Goal: Transaction & Acquisition: Purchase product/service

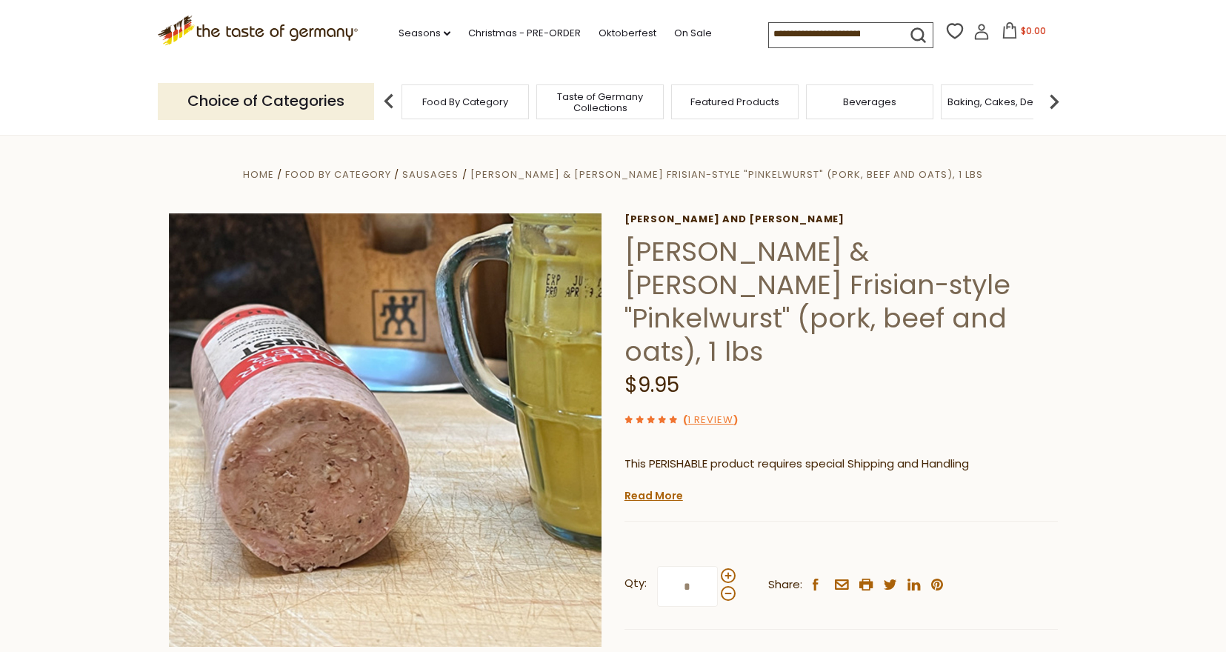
click at [438, 96] on span "Food By Category" at bounding box center [465, 101] width 86 height 11
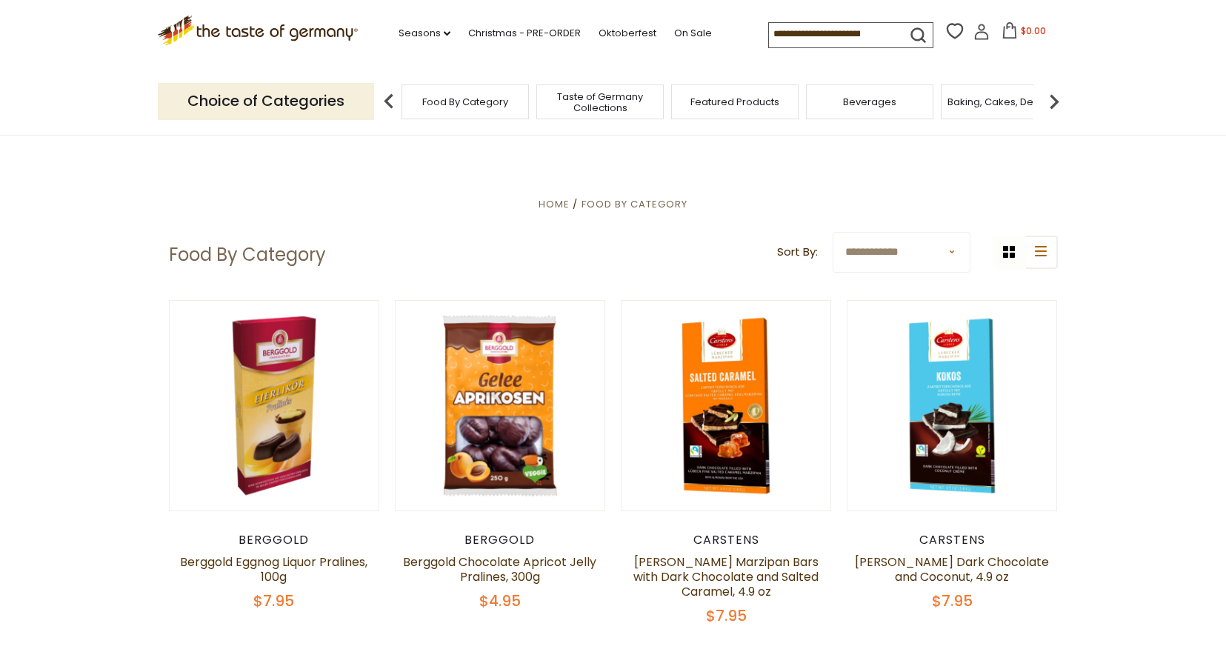
click at [619, 112] on span "Taste of Germany Collections" at bounding box center [600, 102] width 119 height 22
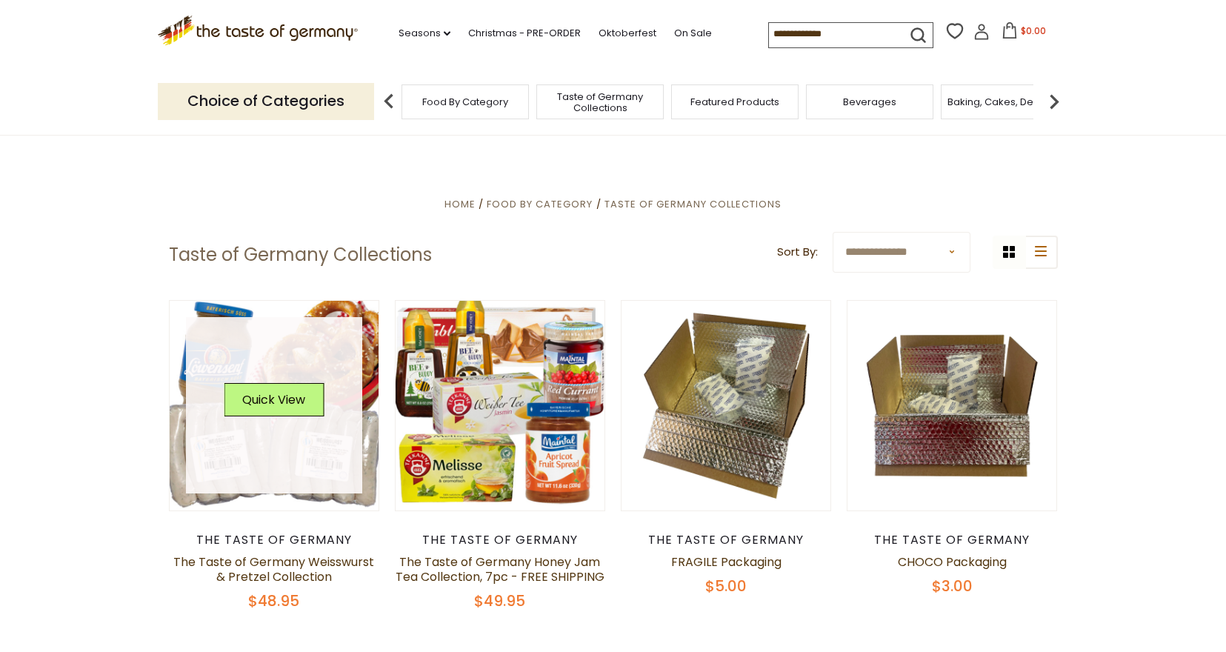
click at [292, 381] on link at bounding box center [274, 405] width 176 height 176
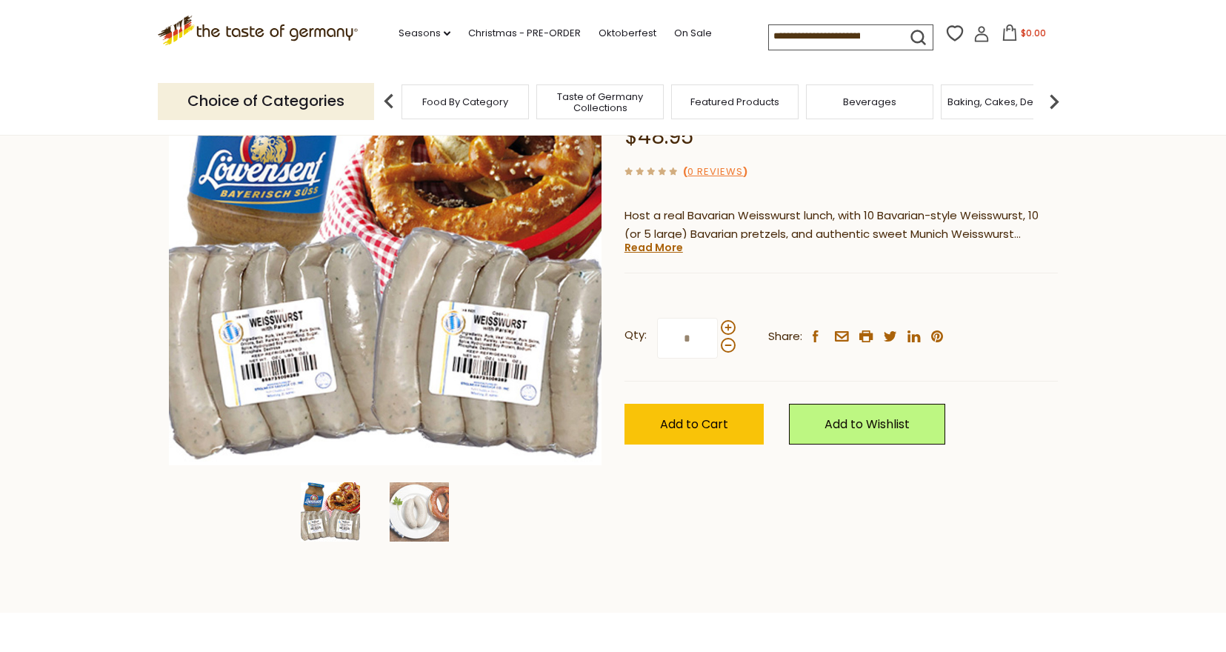
scroll to position [234, 0]
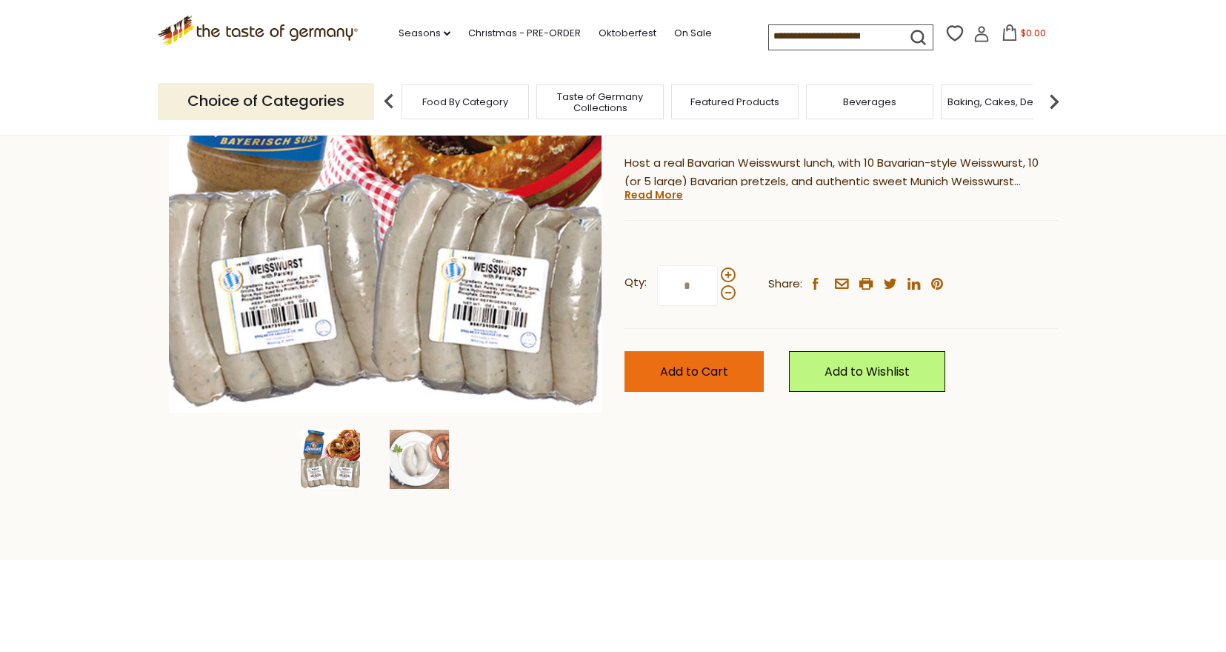
click at [704, 381] on button "Add to Cart" at bounding box center [693, 371] width 139 height 41
click at [455, 110] on div "Food By Category" at bounding box center [464, 101] width 127 height 35
click at [453, 100] on span "Food By Category" at bounding box center [465, 101] width 86 height 11
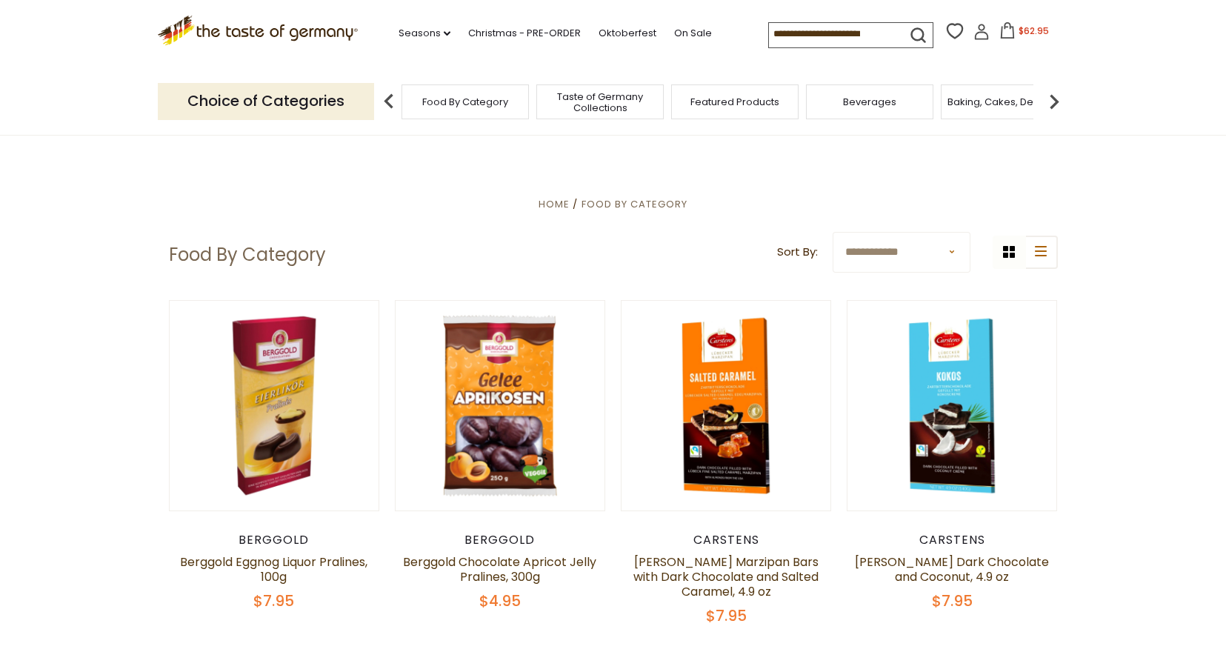
click at [591, 99] on span "Taste of Germany Collections" at bounding box center [600, 102] width 119 height 22
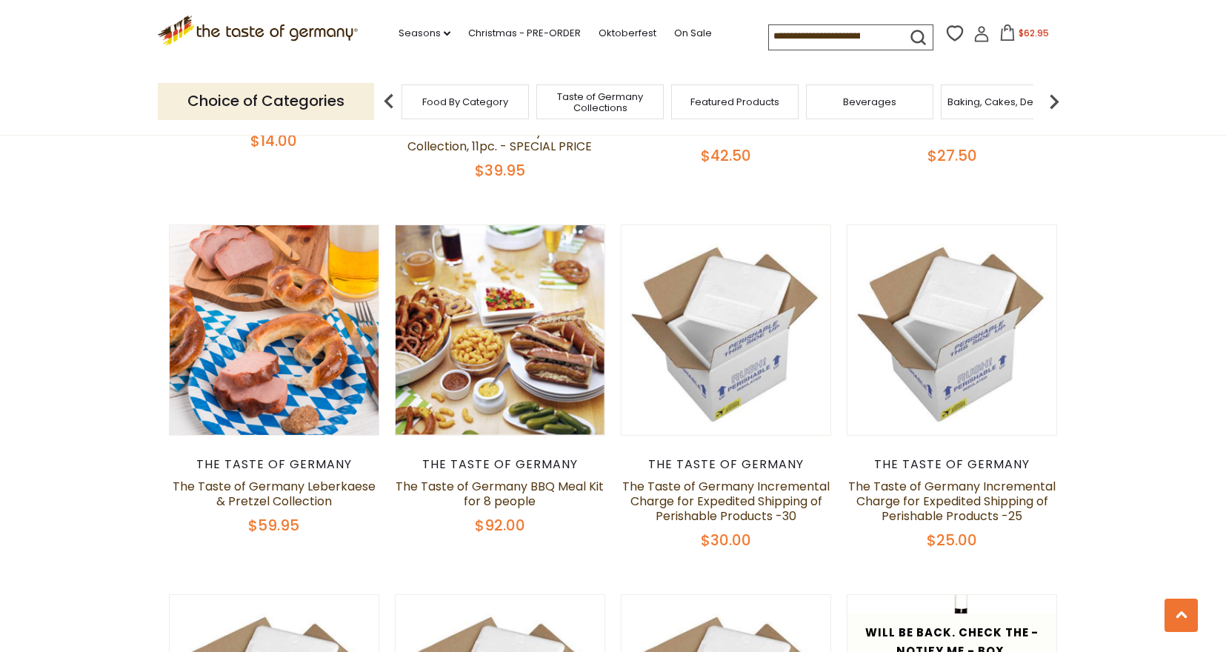
scroll to position [802, 0]
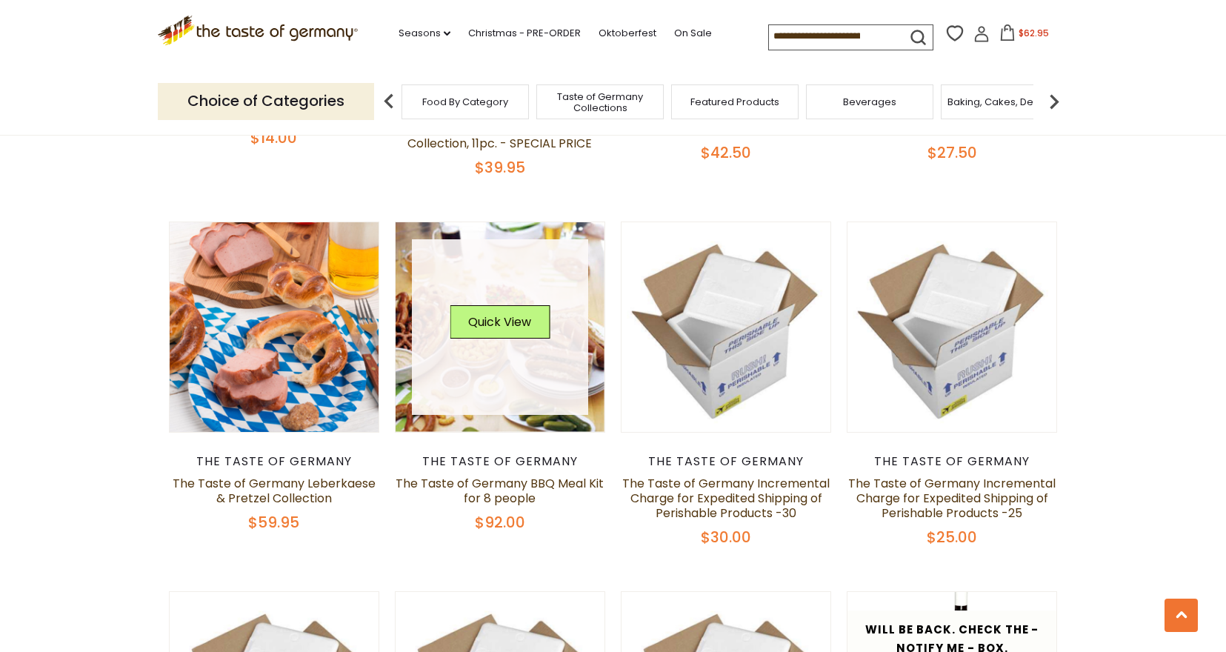
click at [513, 341] on link at bounding box center [500, 327] width 176 height 176
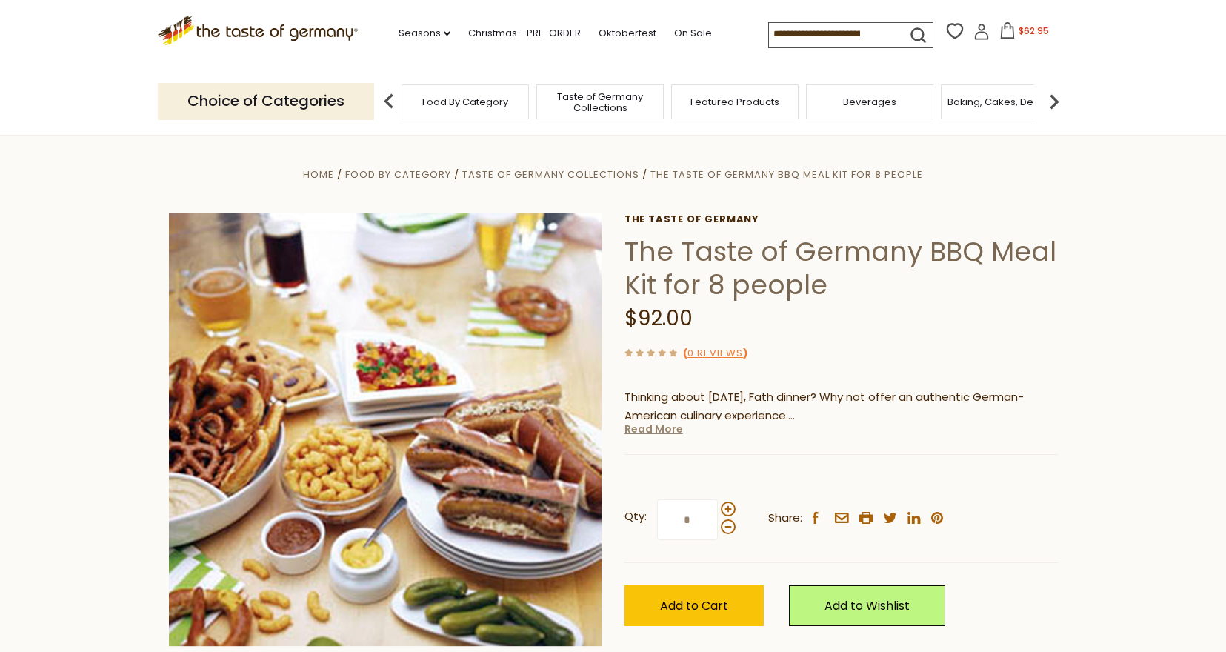
click at [655, 432] on link "Read More" at bounding box center [653, 428] width 59 height 15
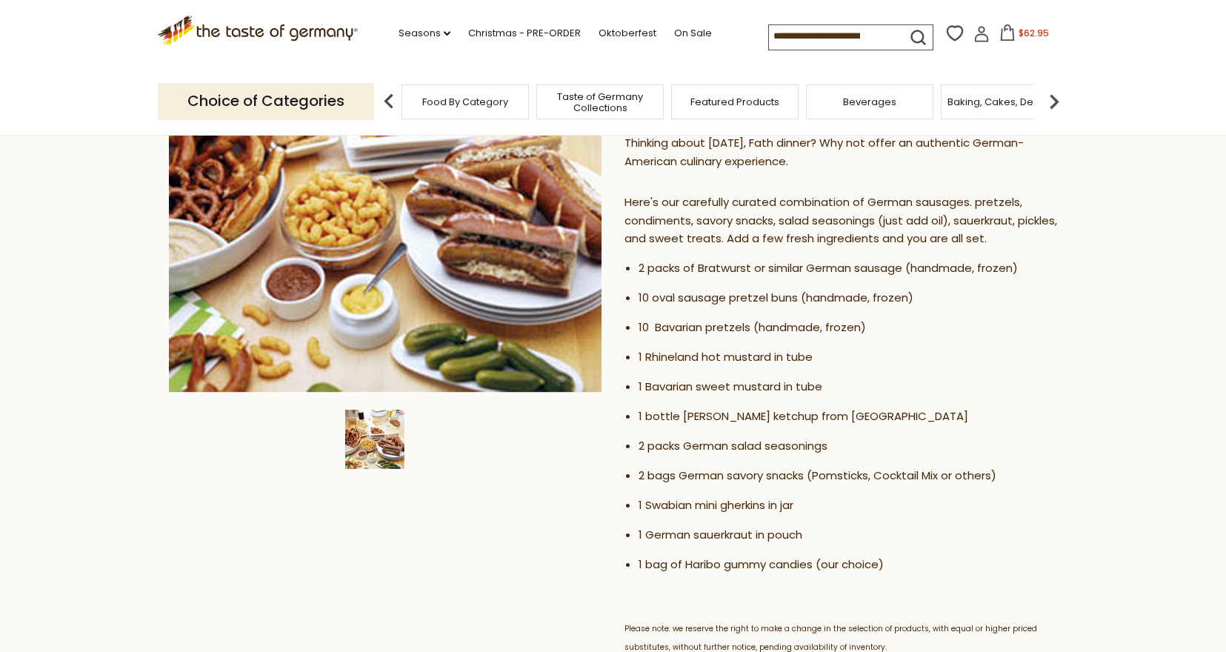
scroll to position [255, 0]
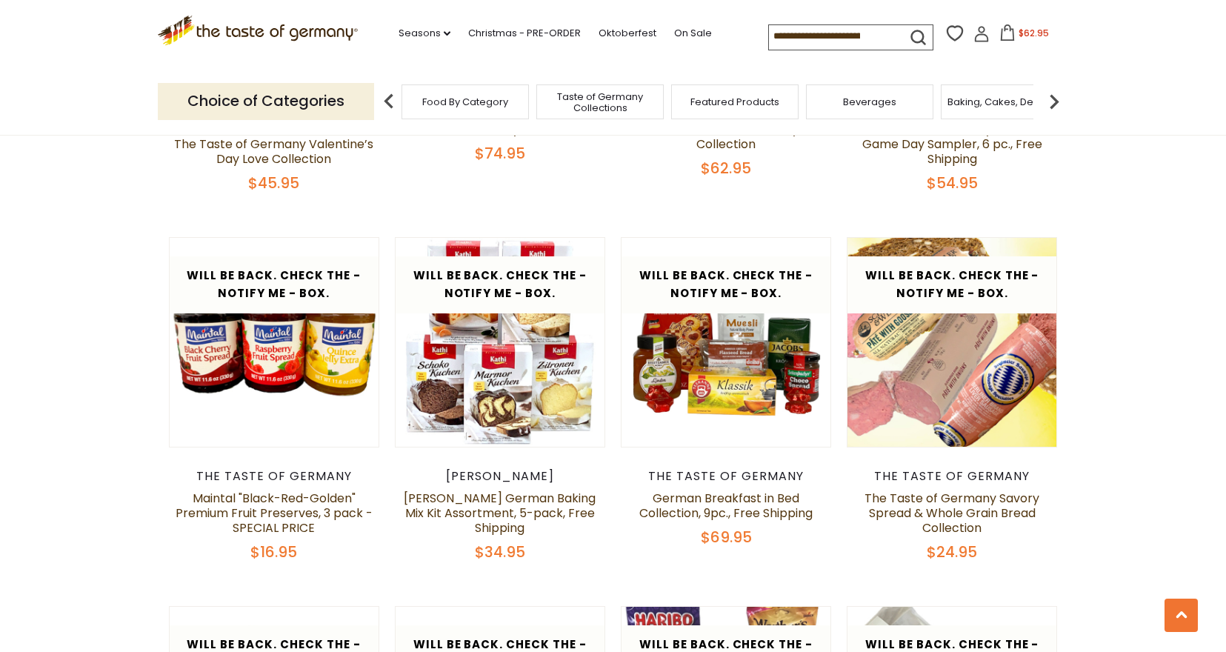
scroll to position [1897, 0]
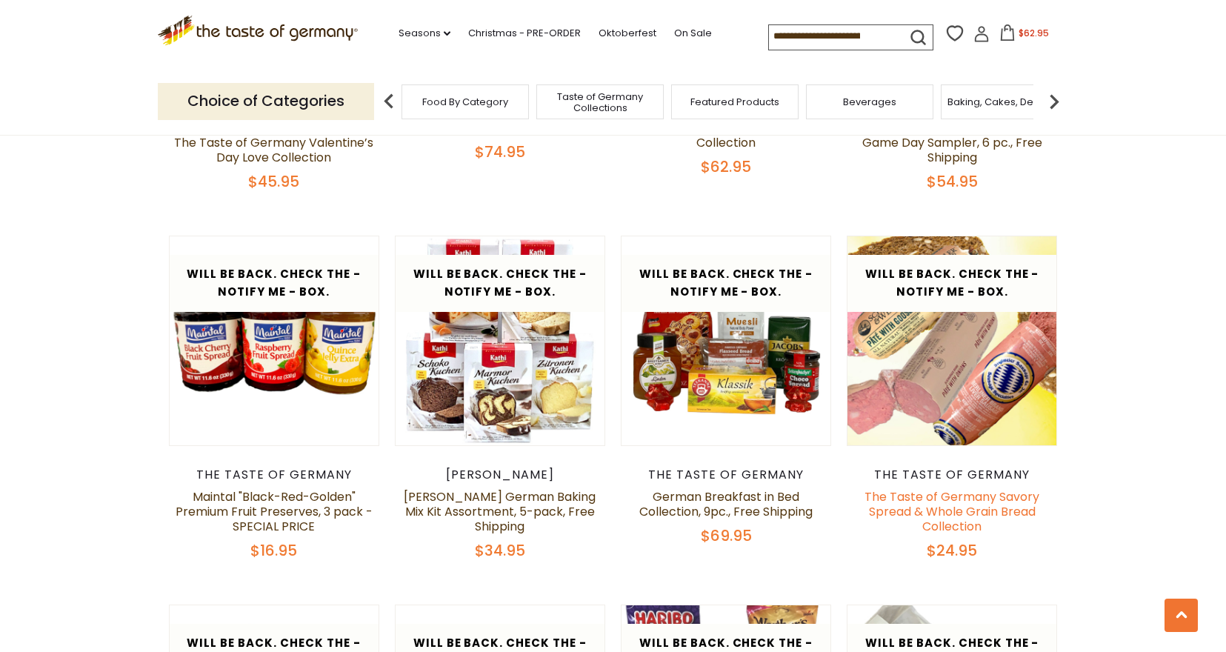
click at [956, 494] on link "The Taste of Germany Savory Spread & Whole Grain Bread Collection" at bounding box center [951, 511] width 175 height 47
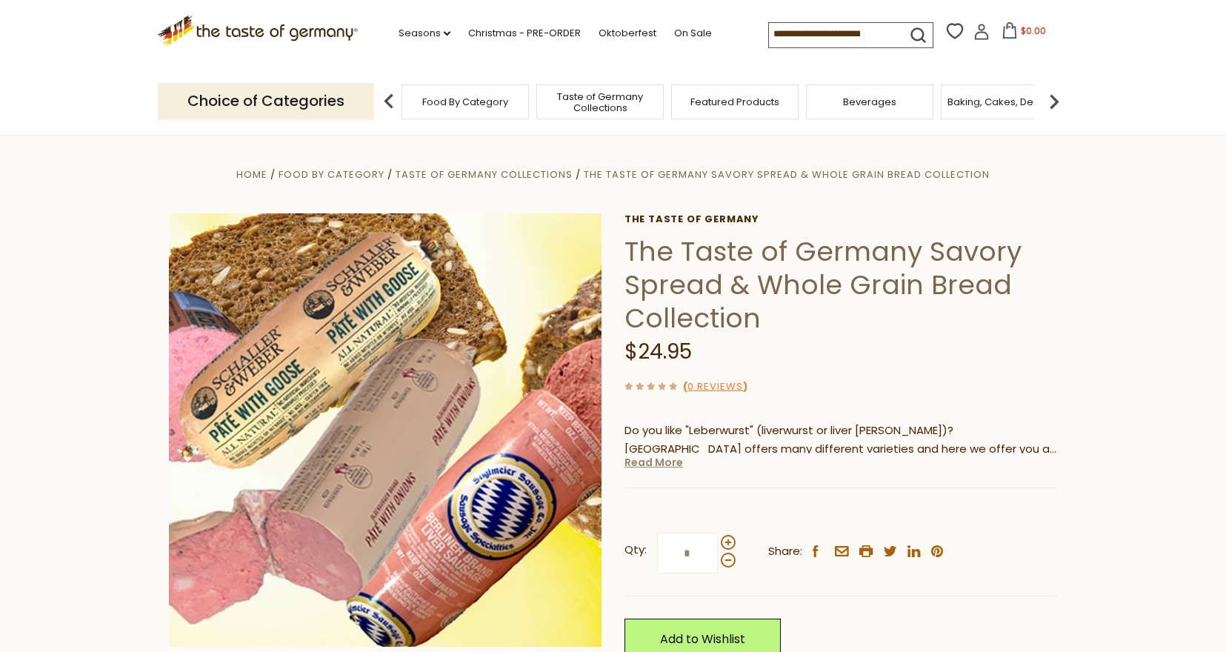
click at [650, 464] on link "Read More" at bounding box center [653, 462] width 59 height 15
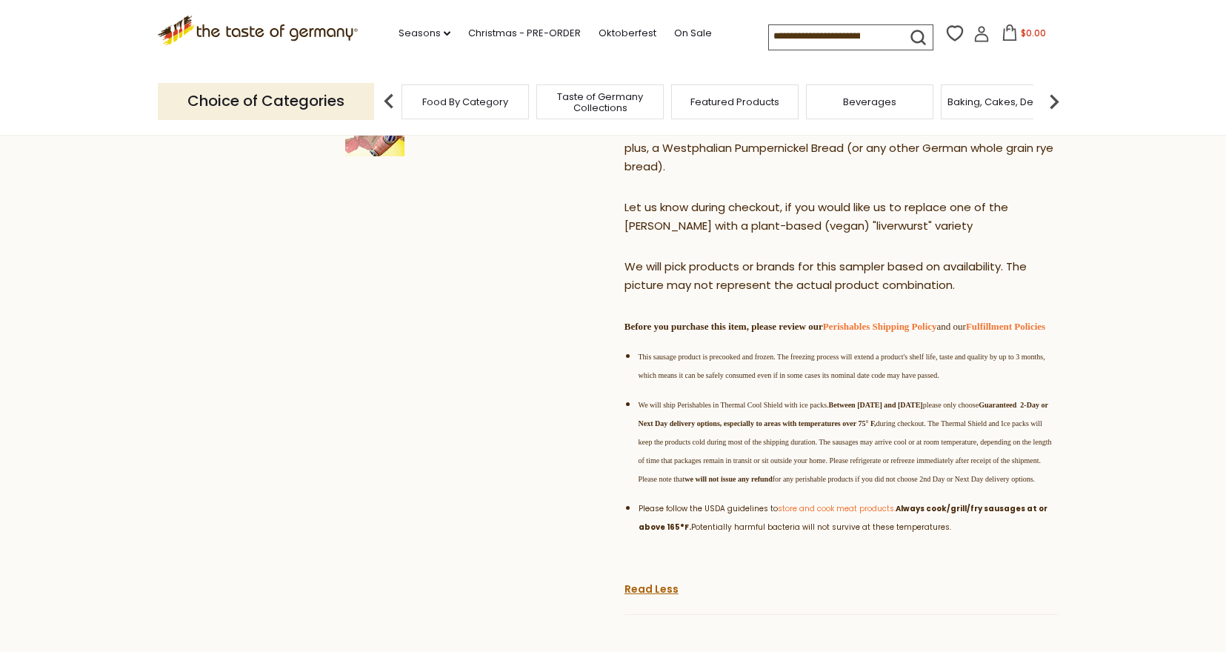
scroll to position [556, 0]
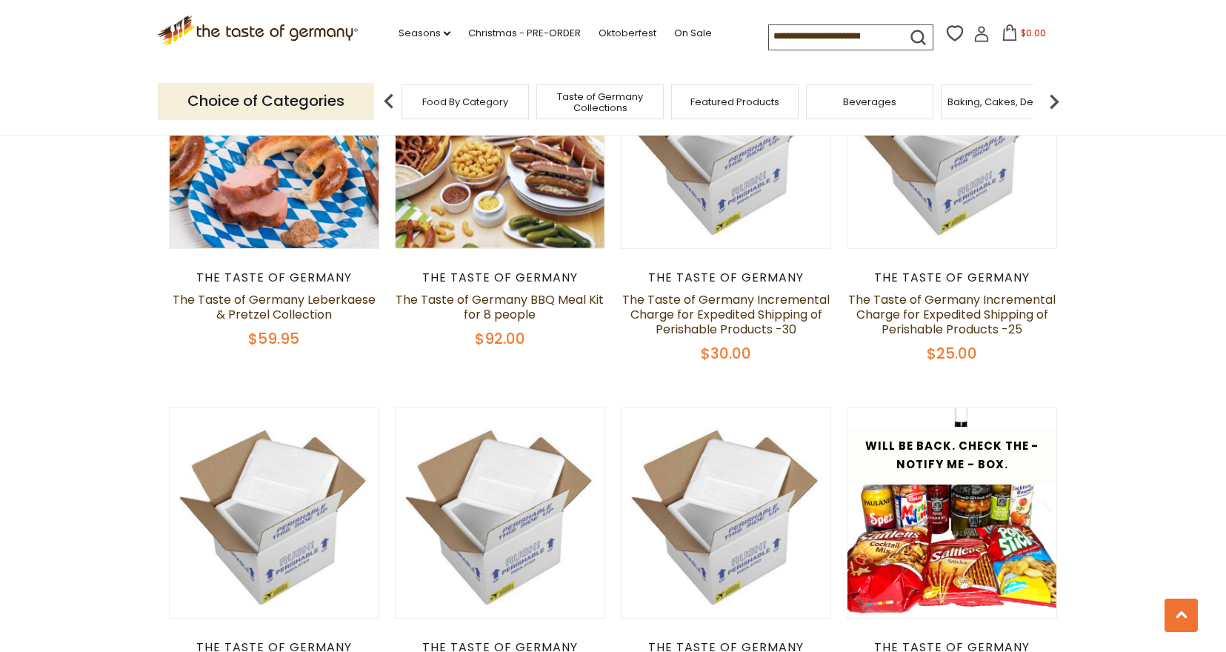
scroll to position [959, 0]
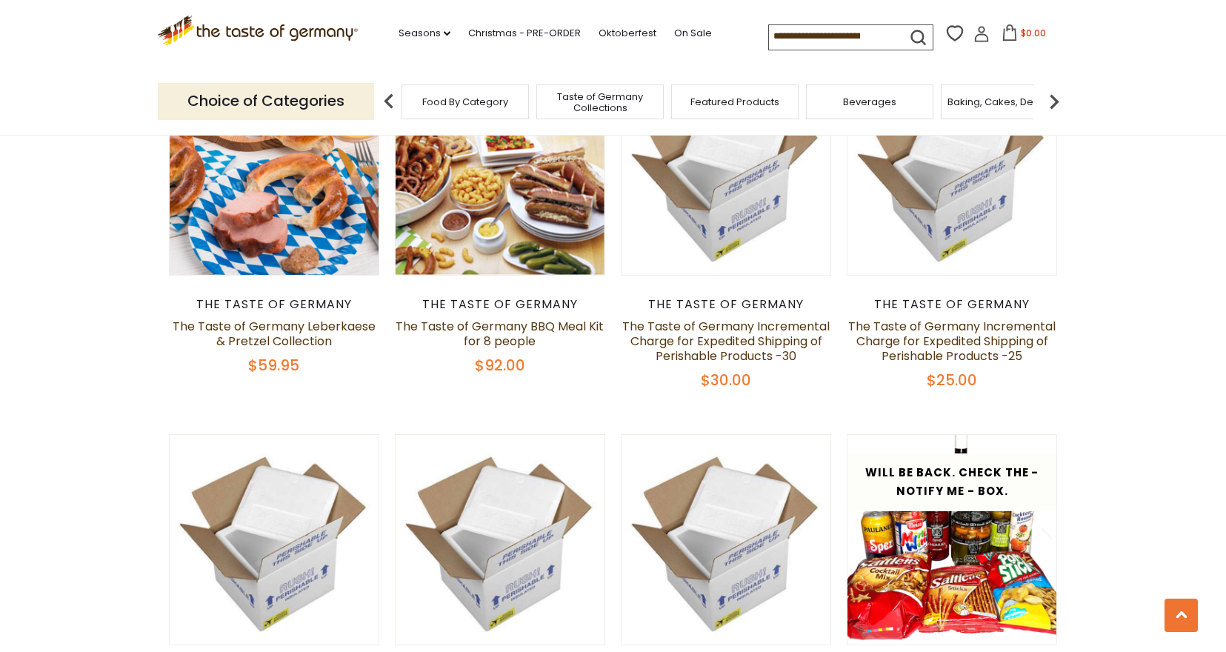
click at [1055, 107] on img at bounding box center [1054, 102] width 30 height 30
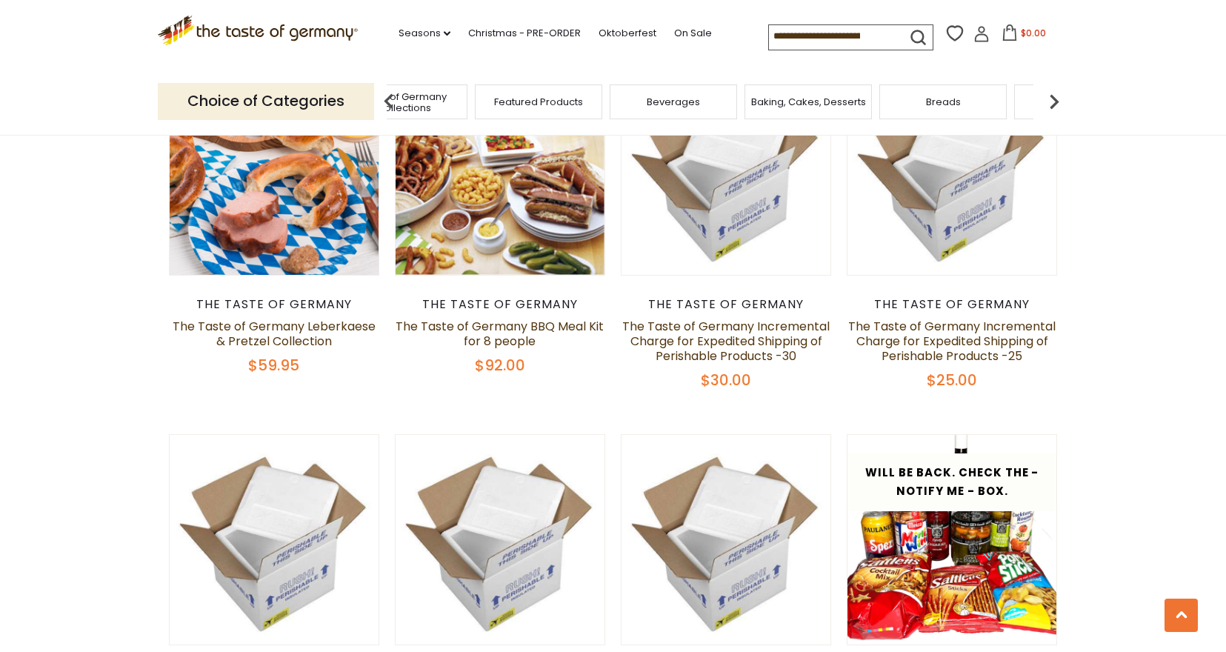
click at [1055, 107] on img at bounding box center [1054, 102] width 30 height 30
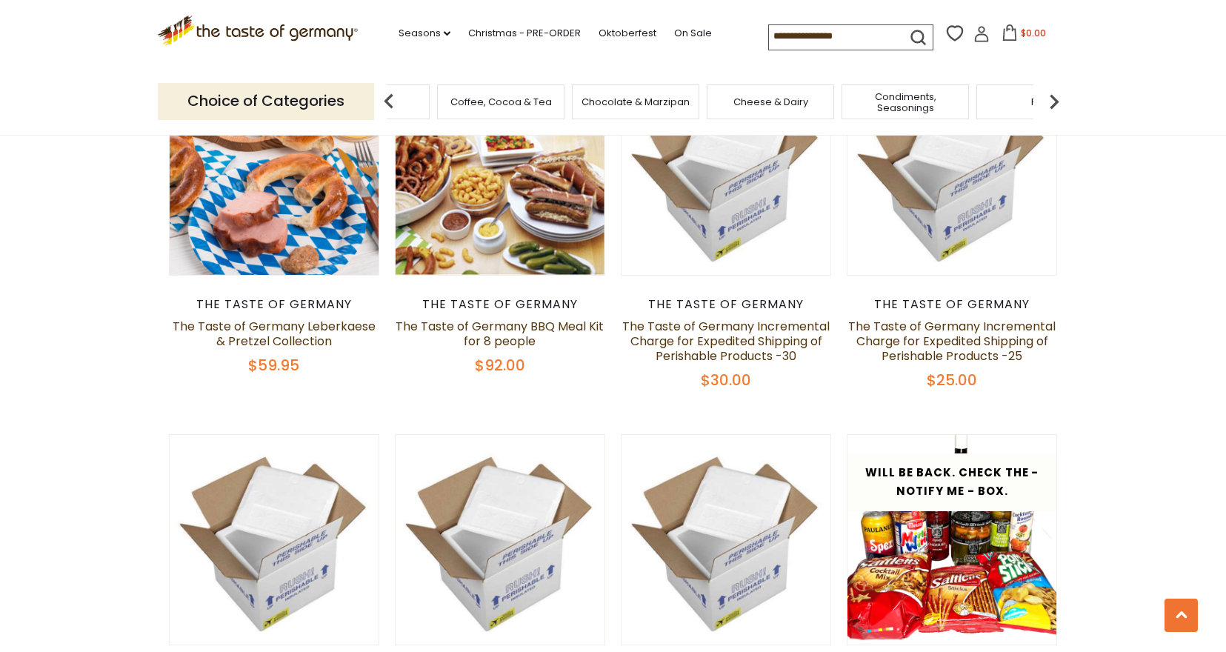
click at [1055, 107] on img at bounding box center [1054, 102] width 30 height 30
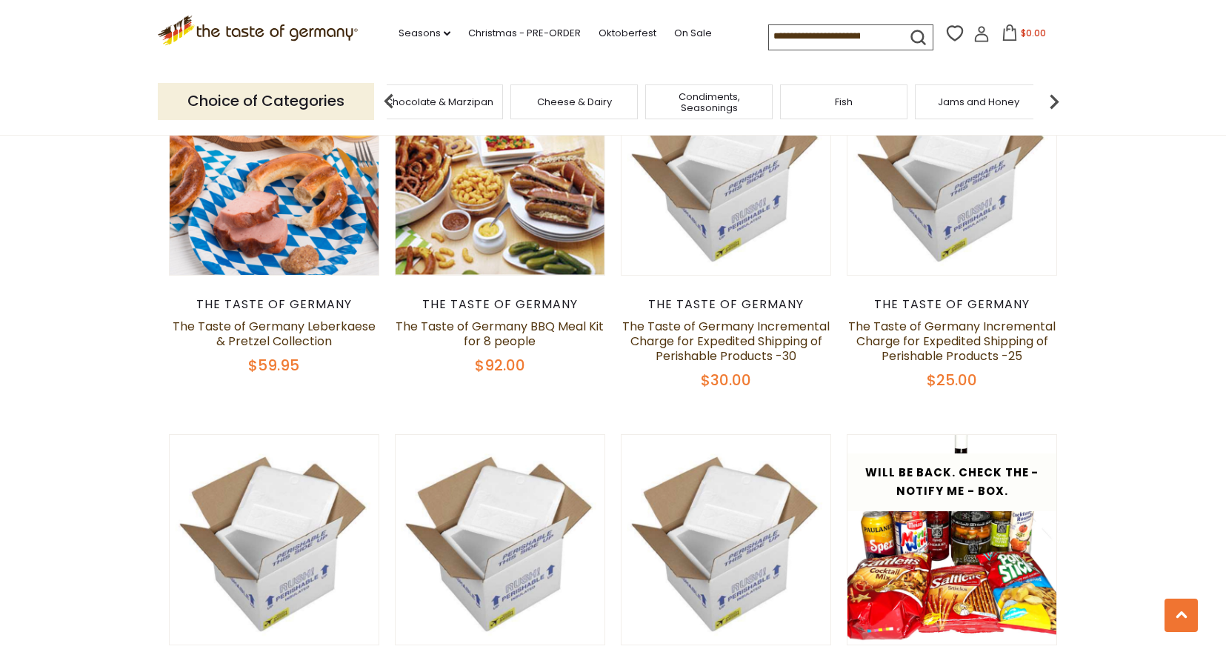
click at [1055, 107] on img at bounding box center [1054, 102] width 30 height 30
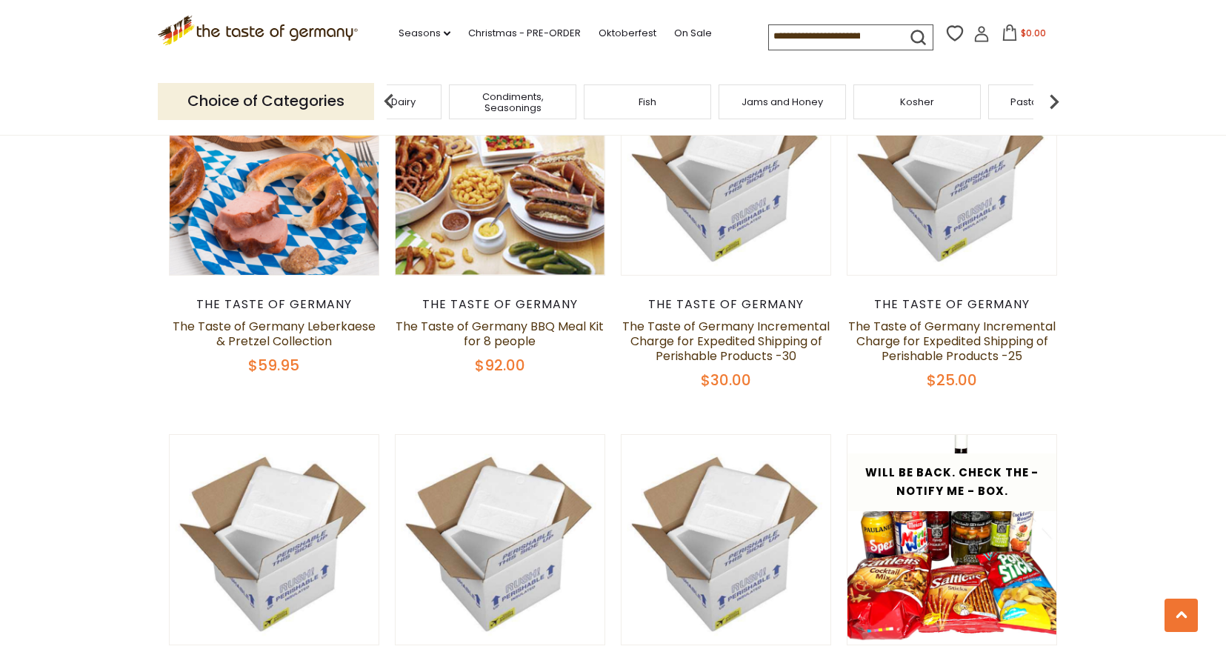
click at [1055, 107] on img at bounding box center [1054, 102] width 30 height 30
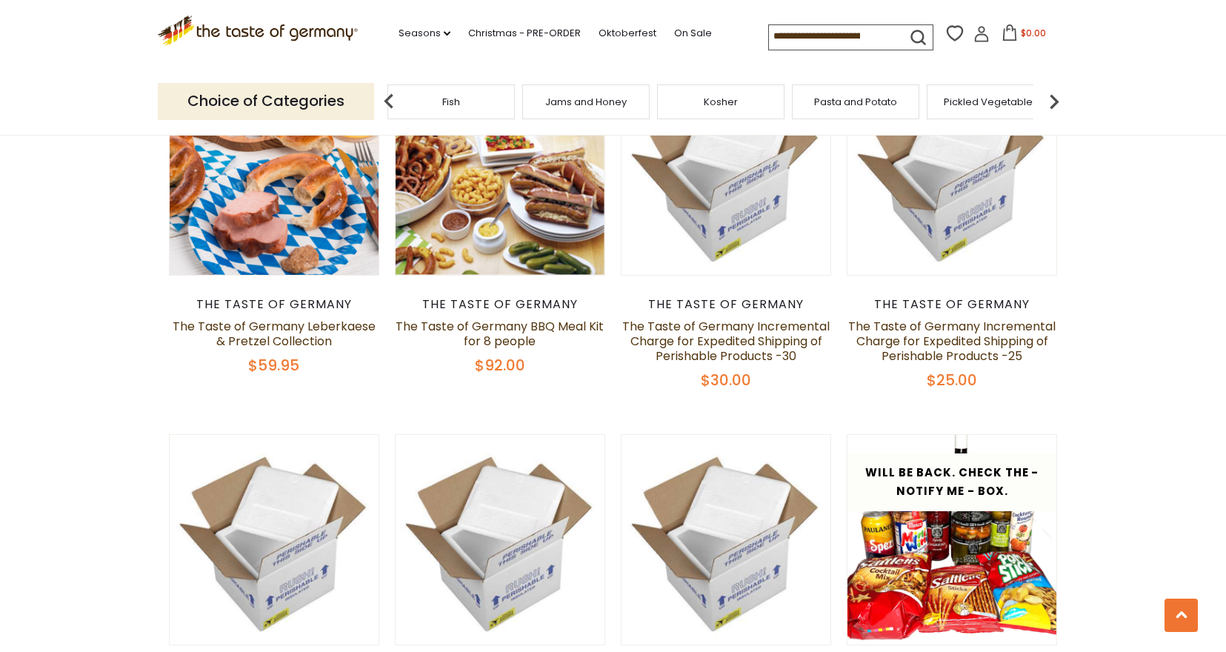
click at [1055, 107] on img at bounding box center [1054, 102] width 30 height 30
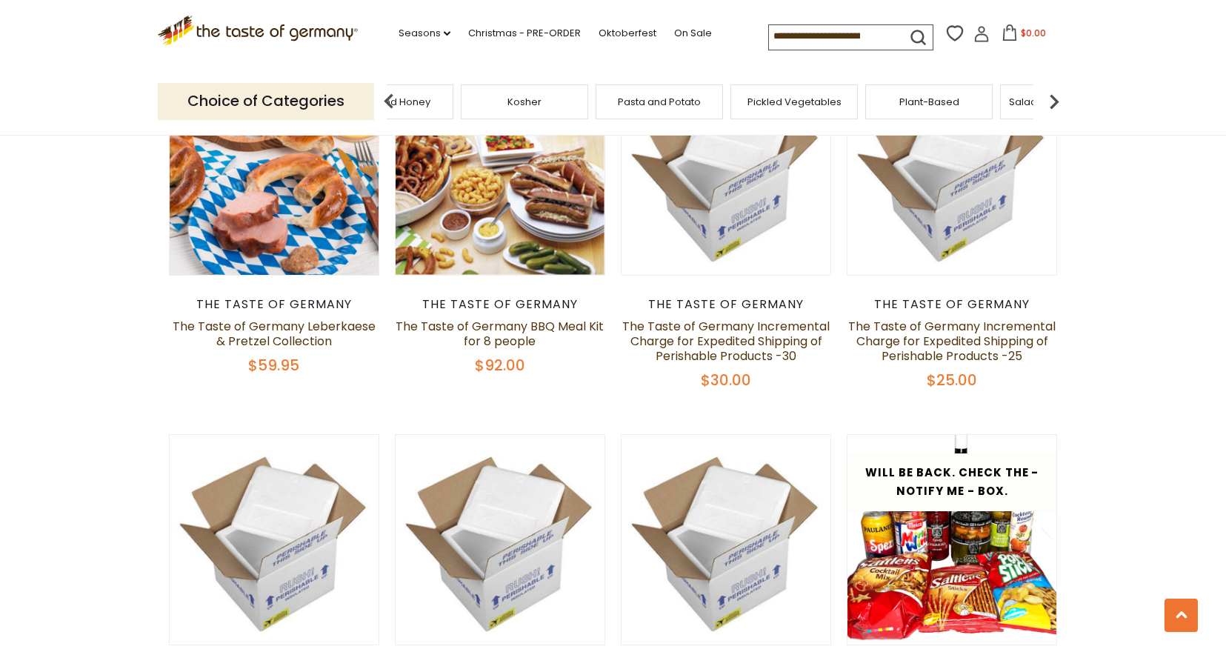
click at [1055, 107] on img at bounding box center [1054, 102] width 30 height 30
click at [762, 106] on span "Sausages" at bounding box center [744, 101] width 49 height 11
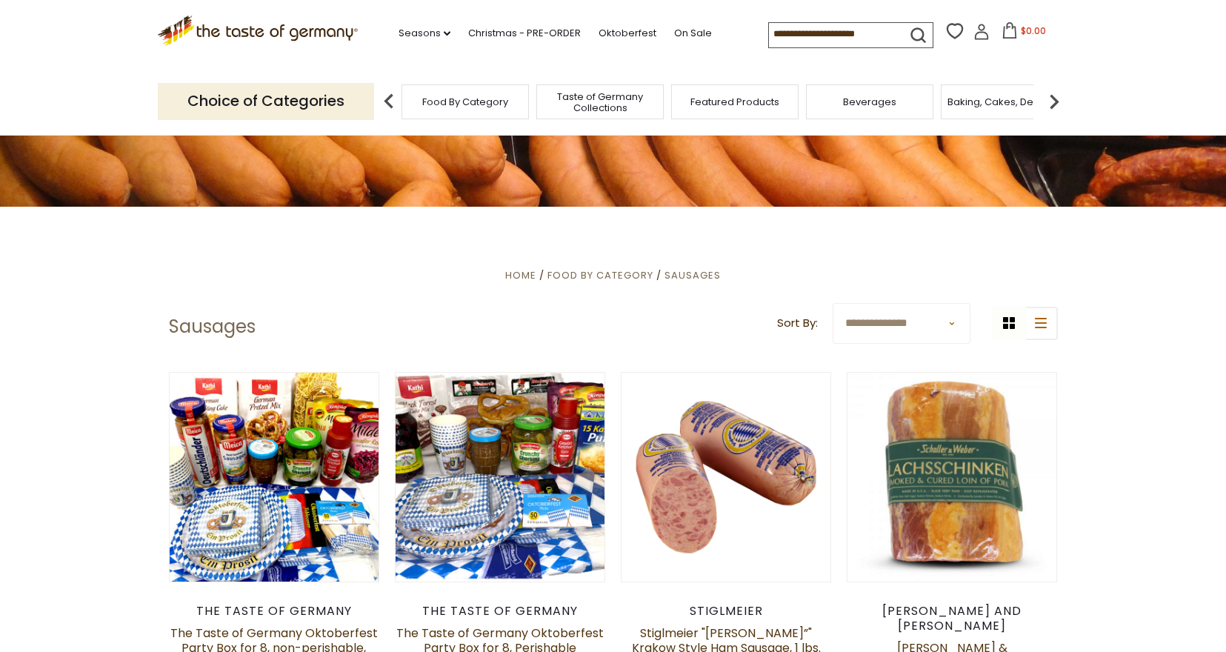
scroll to position [352, 0]
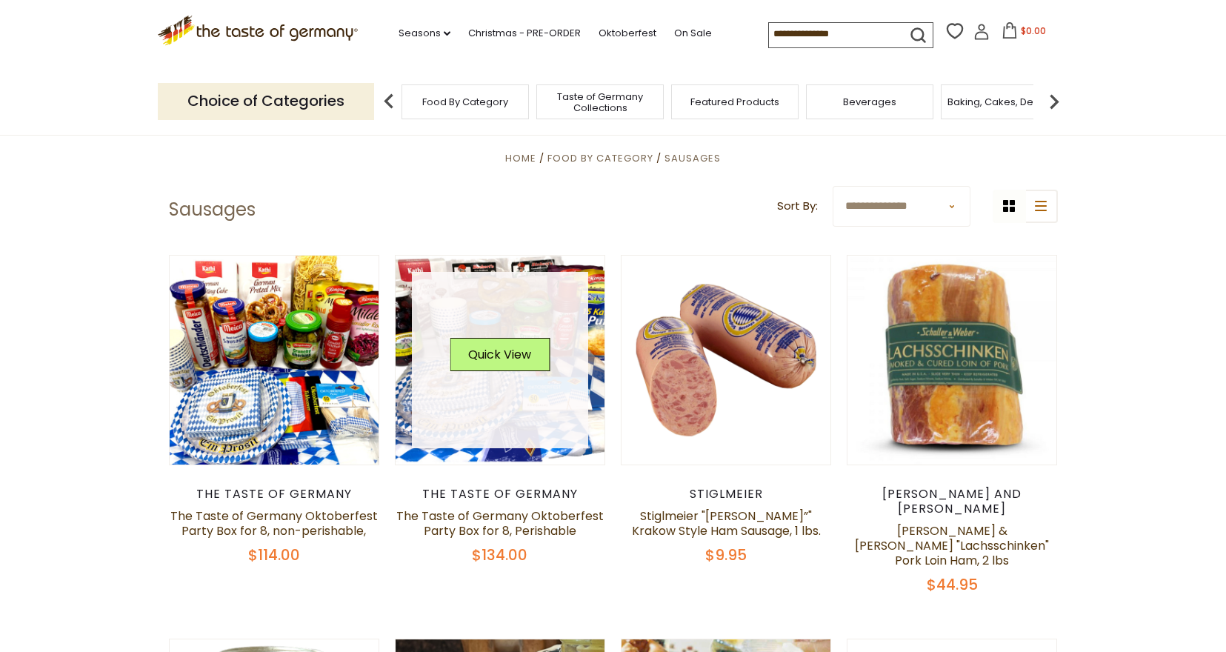
click at [530, 374] on div "Quick View" at bounding box center [500, 360] width 100 height 44
click at [522, 342] on button "Quick View" at bounding box center [500, 354] width 100 height 33
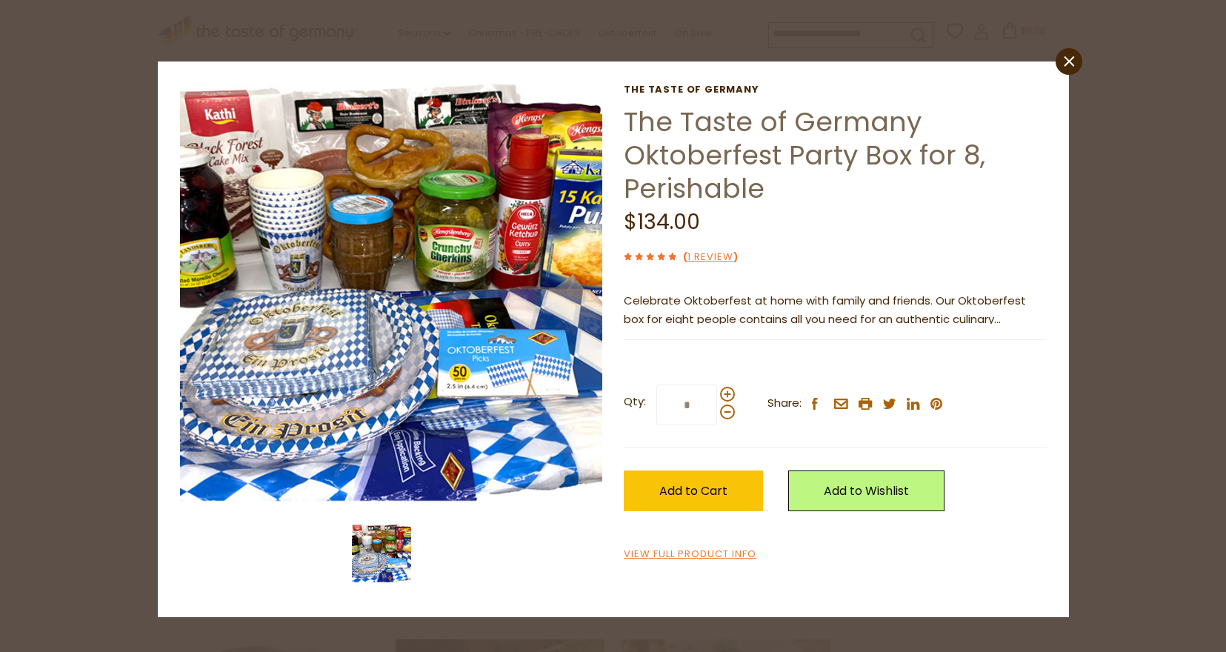
click at [915, 300] on p "Celebrate Oktoberfest at home with family and friends. Our Oktoberfest box for …" at bounding box center [835, 310] width 422 height 37
click at [727, 550] on link "View Full Product Info" at bounding box center [690, 555] width 133 height 16
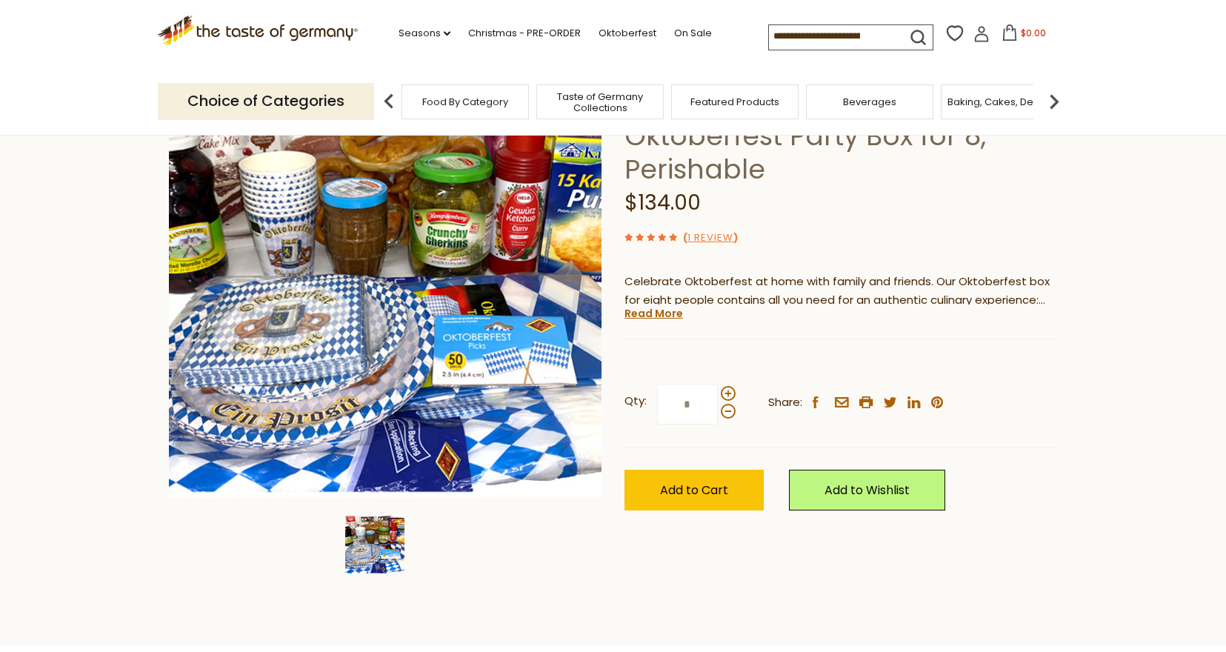
scroll to position [164, 0]
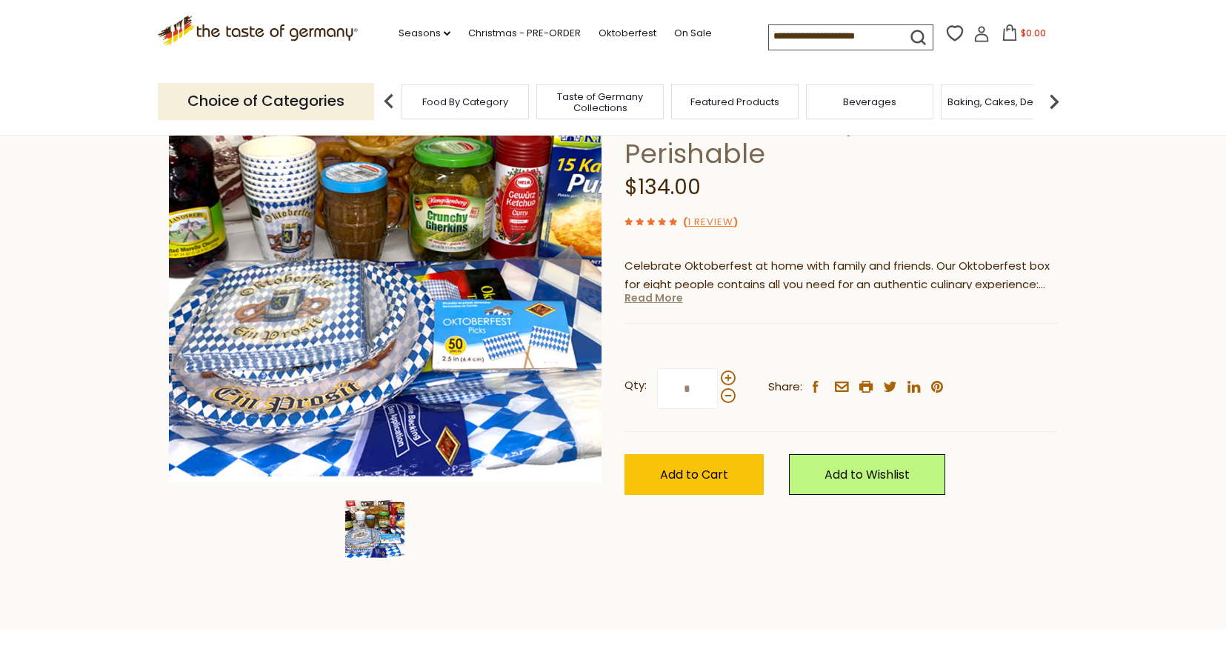
click at [670, 296] on link "Read More" at bounding box center [653, 297] width 59 height 15
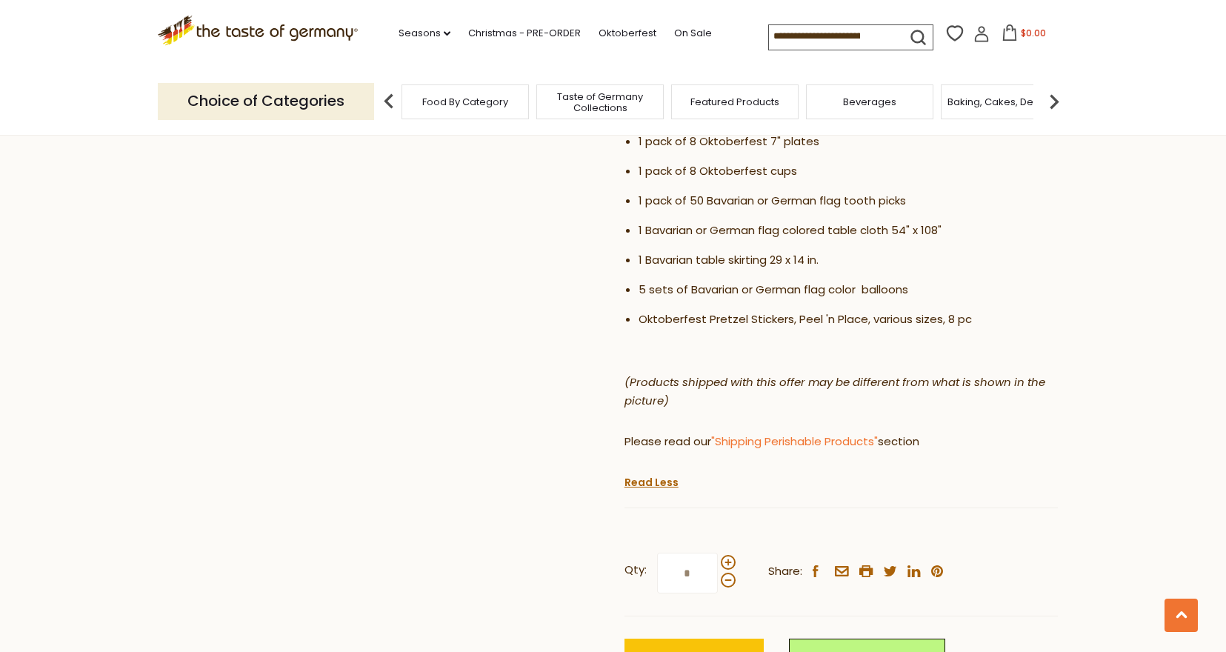
scroll to position [928, 0]
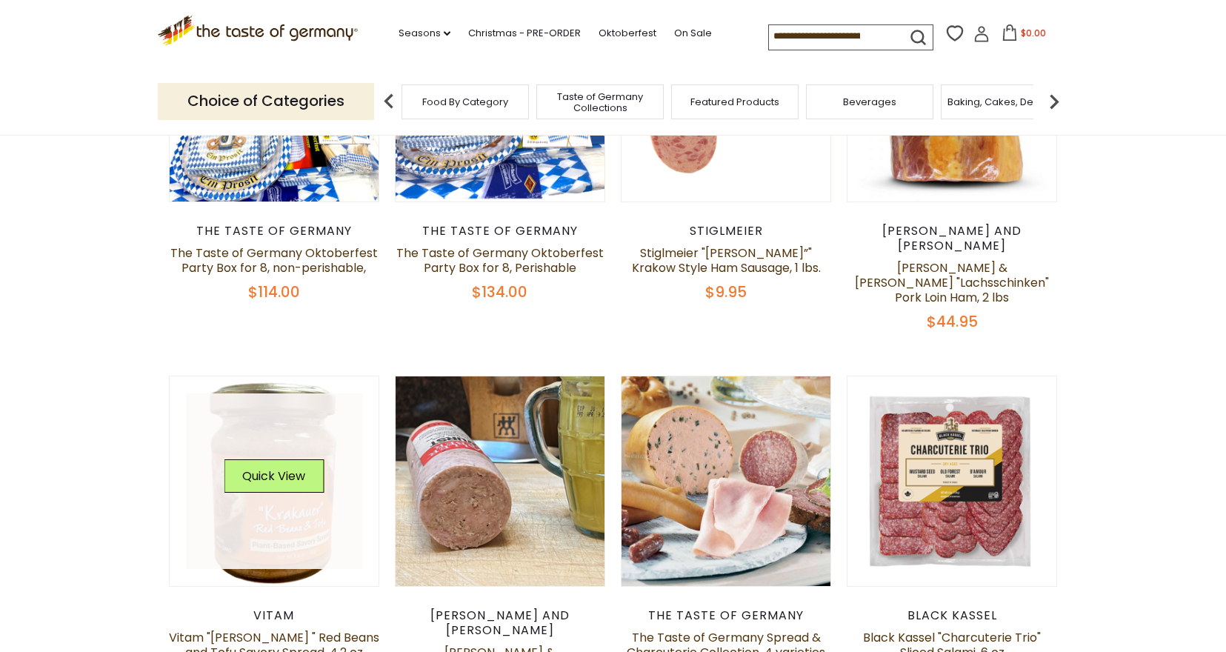
scroll to position [651, 0]
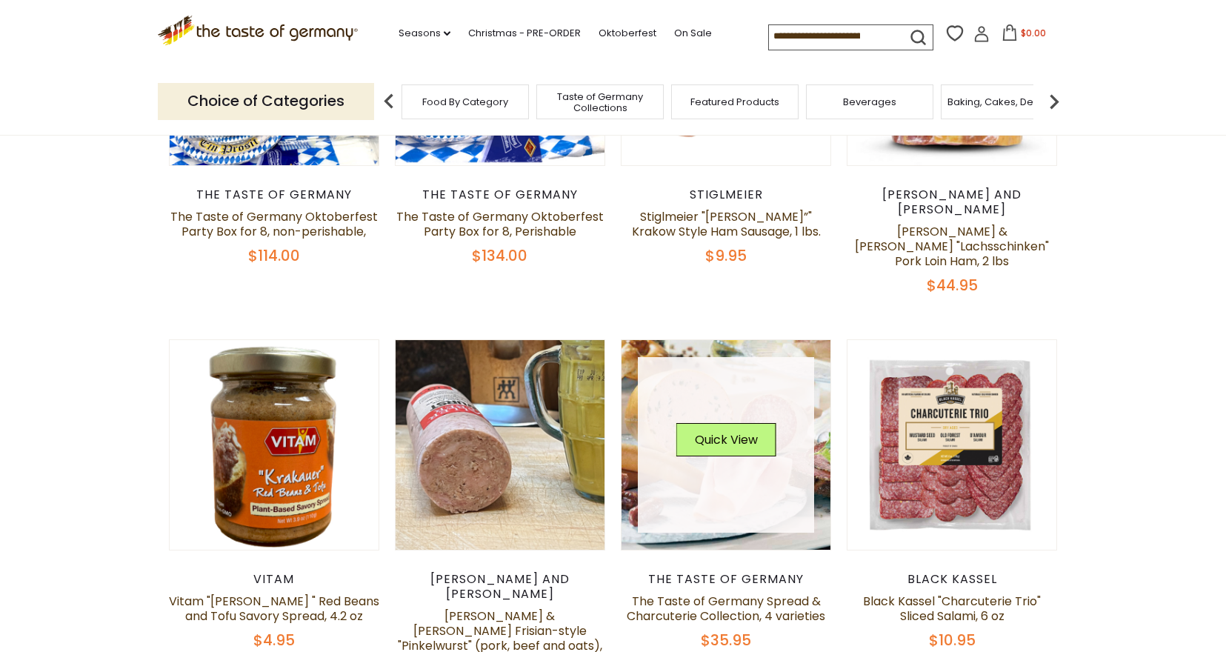
click at [776, 444] on link at bounding box center [726, 445] width 176 height 176
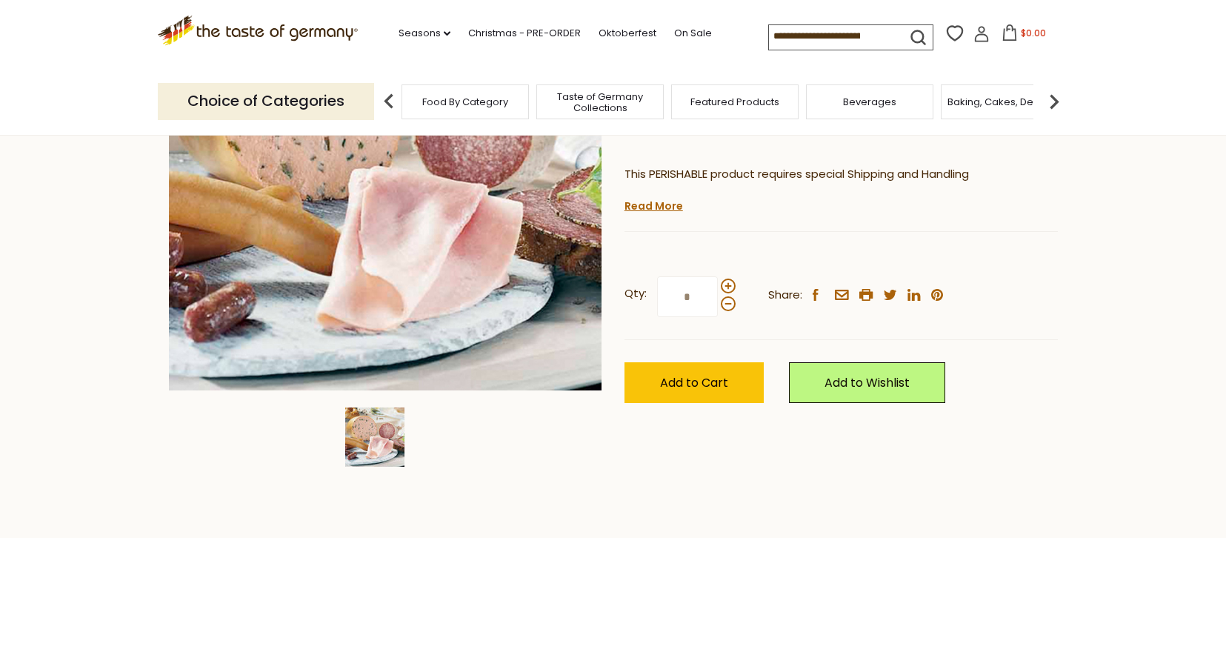
scroll to position [121, 0]
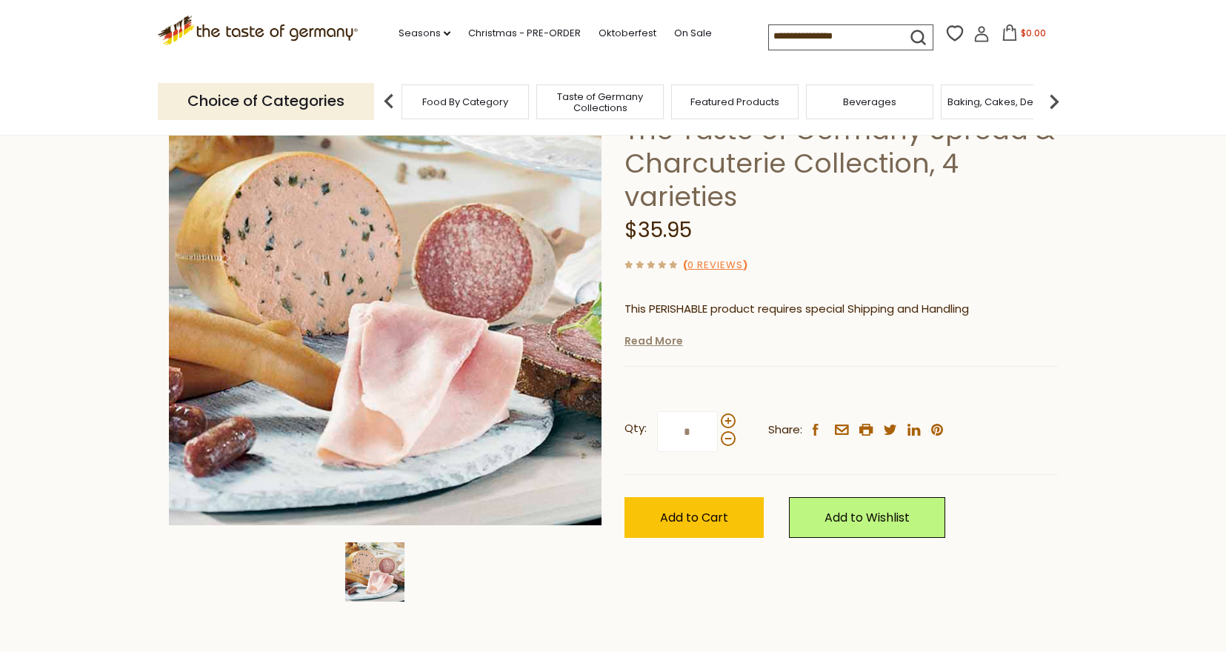
click at [668, 339] on link "Read More" at bounding box center [653, 340] width 59 height 15
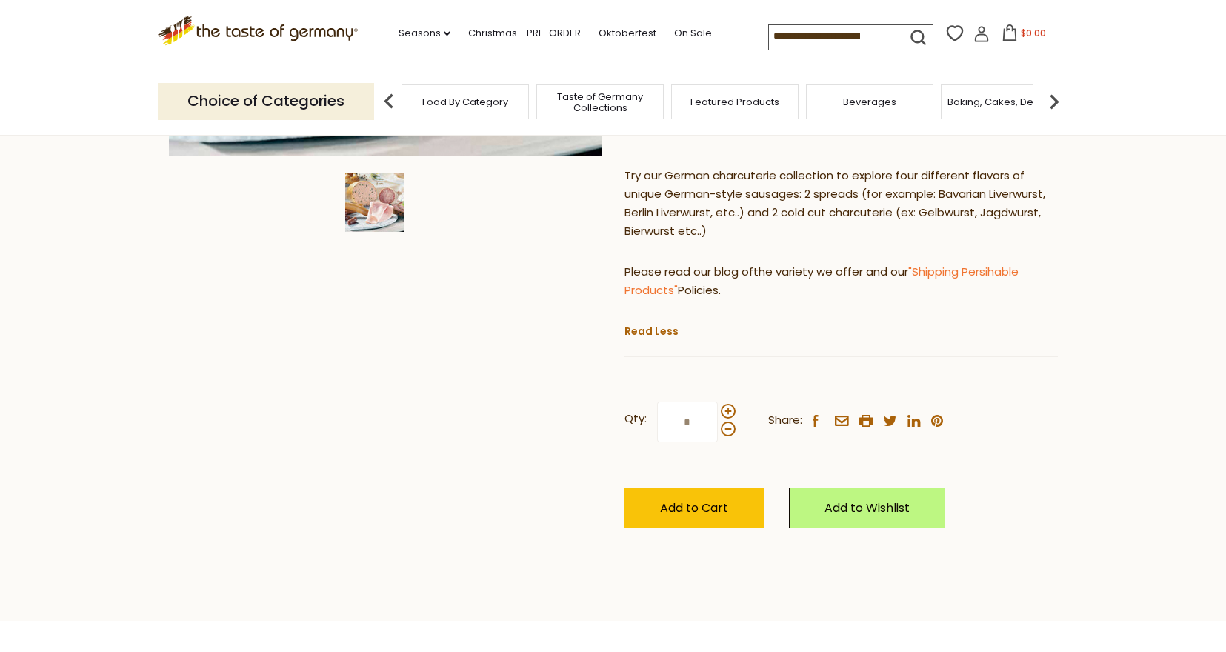
scroll to position [554, 0]
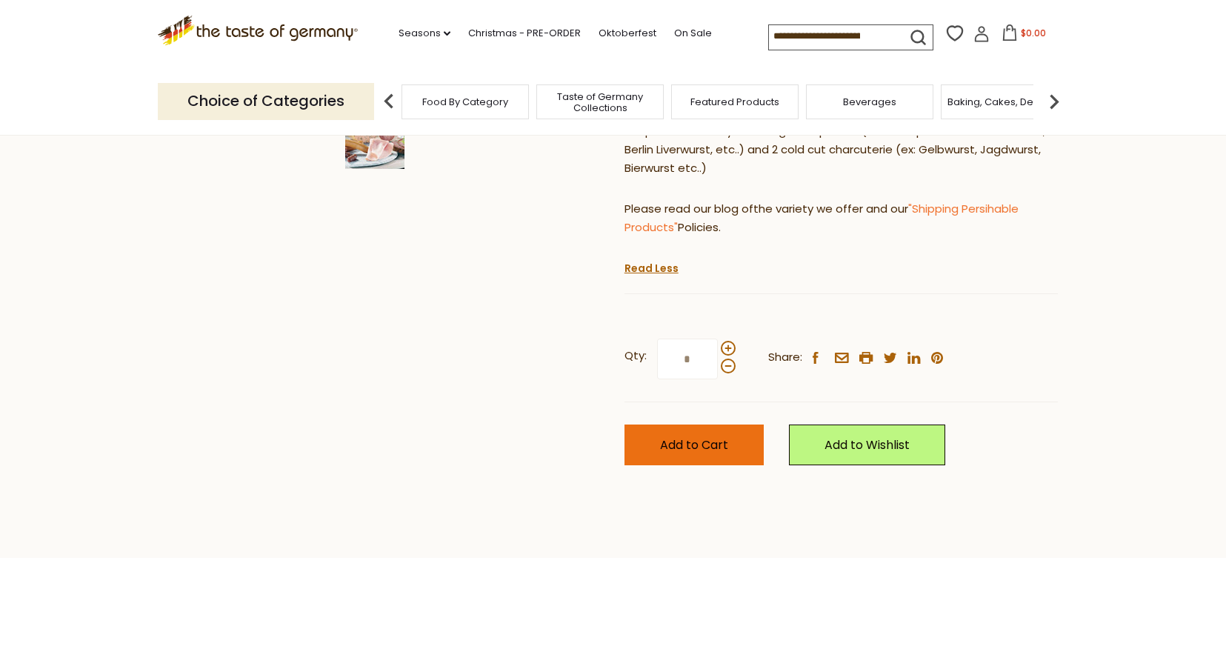
click at [710, 444] on span "Add to Cart" at bounding box center [694, 444] width 68 height 17
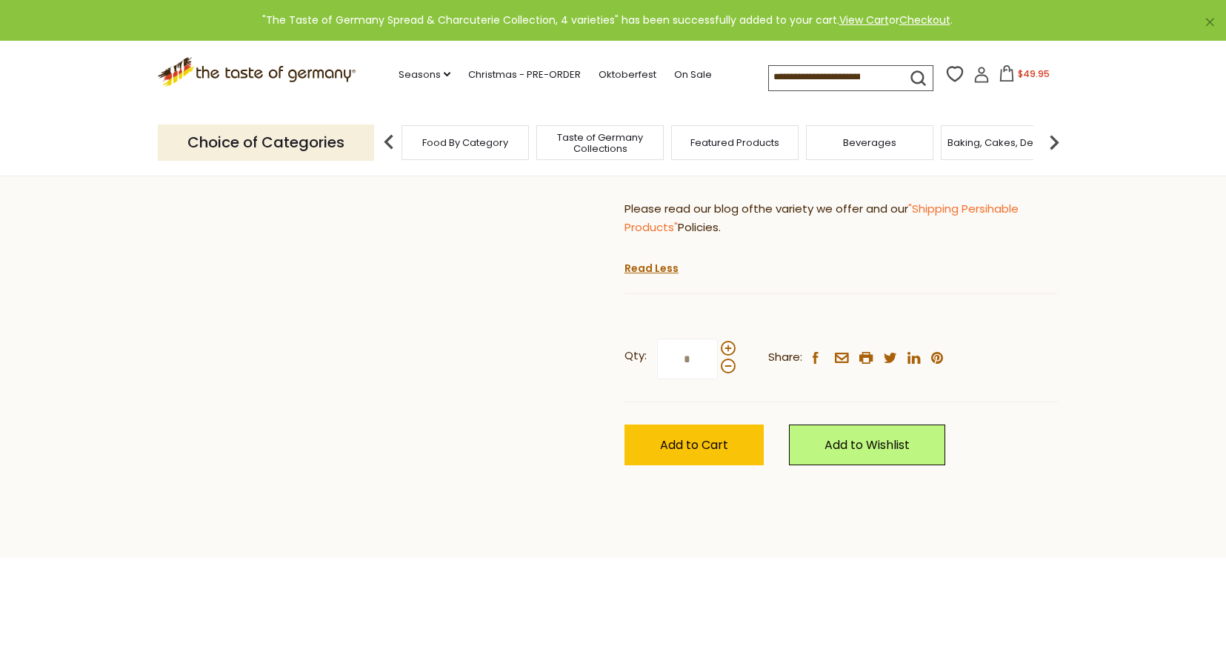
click at [1009, 78] on icon at bounding box center [1006, 73] width 16 height 16
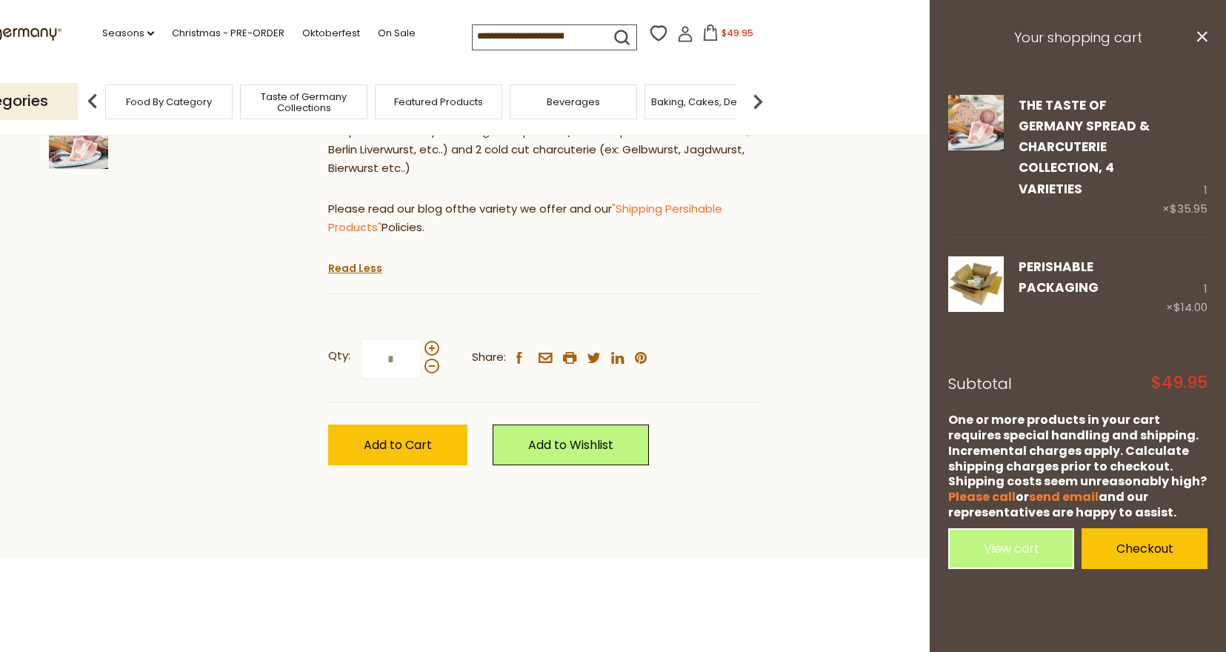
click at [73, 259] on div "Home Food By Category Sausages The Taste of Germany Spread & Charcuterie Collec…" at bounding box center [316, 54] width 911 height 887
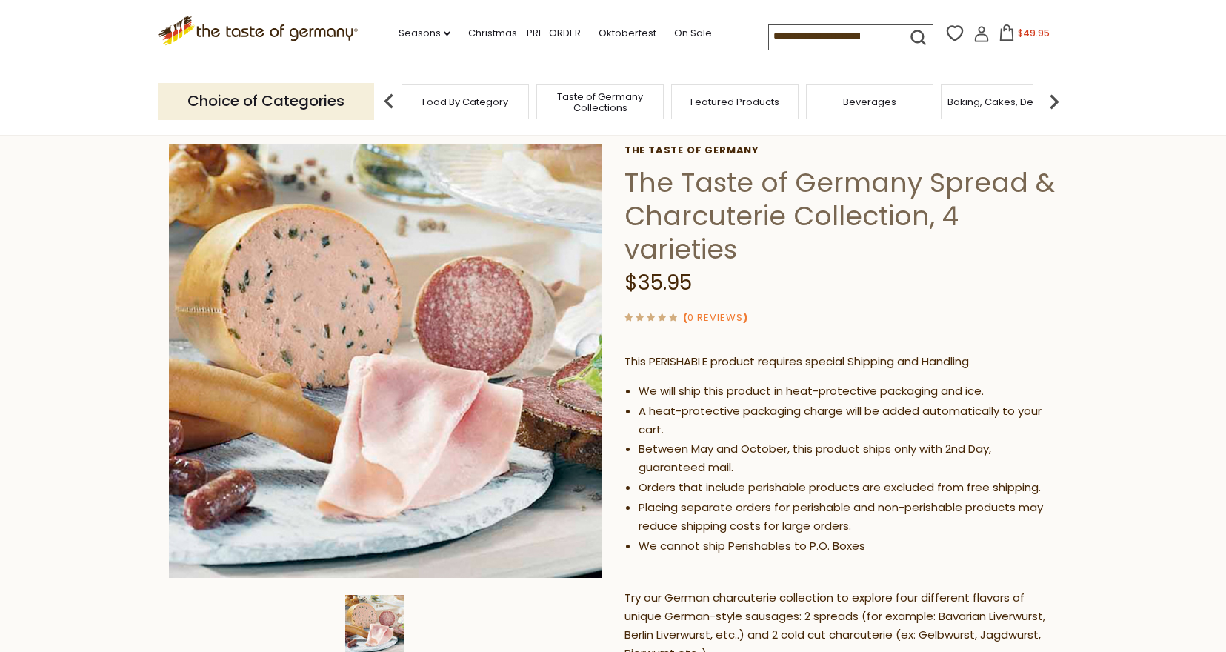
scroll to position [0, 0]
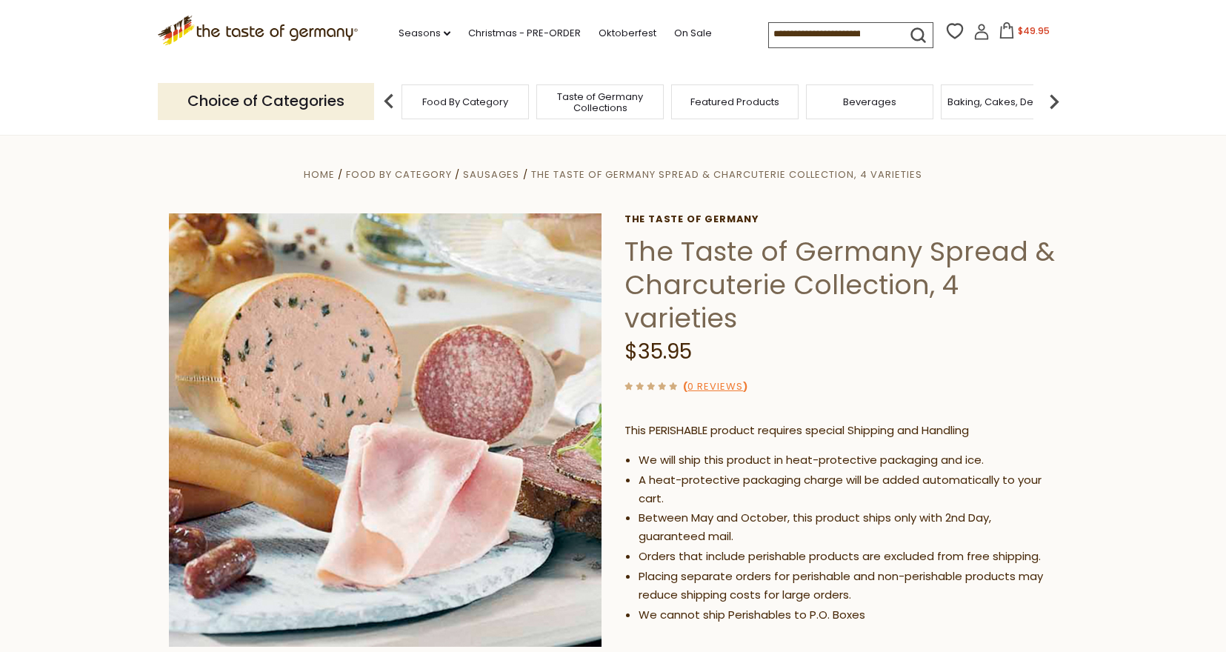
click at [606, 96] on span "Taste of Germany Collections" at bounding box center [600, 102] width 119 height 22
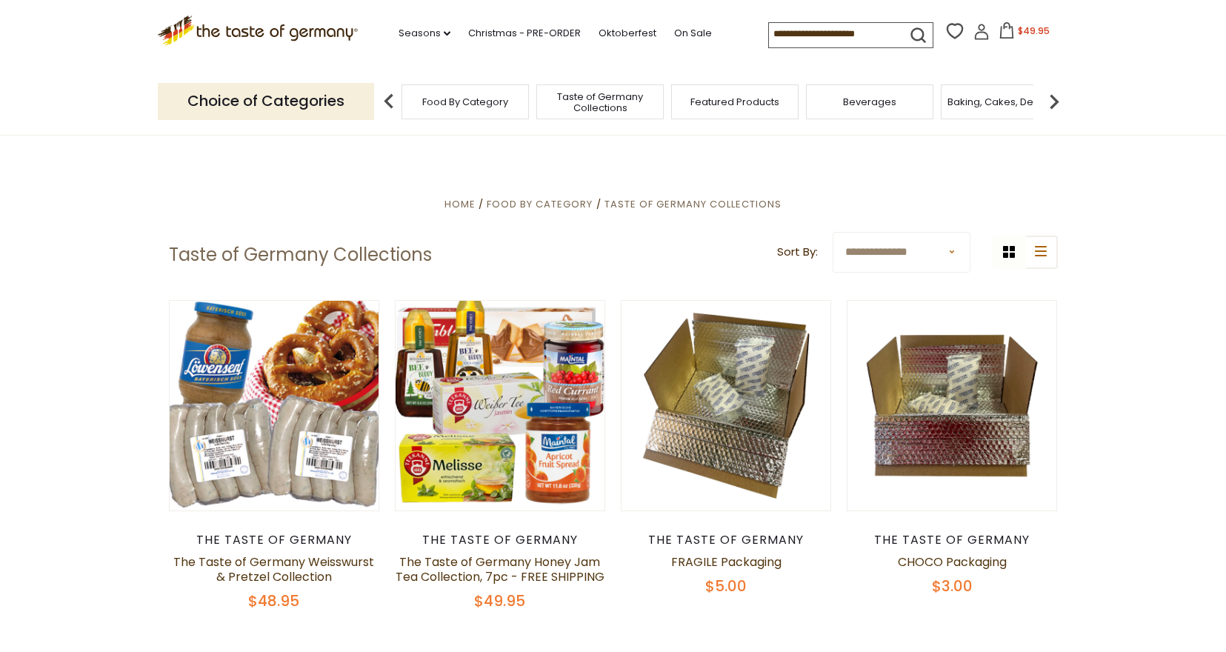
scroll to position [25, 0]
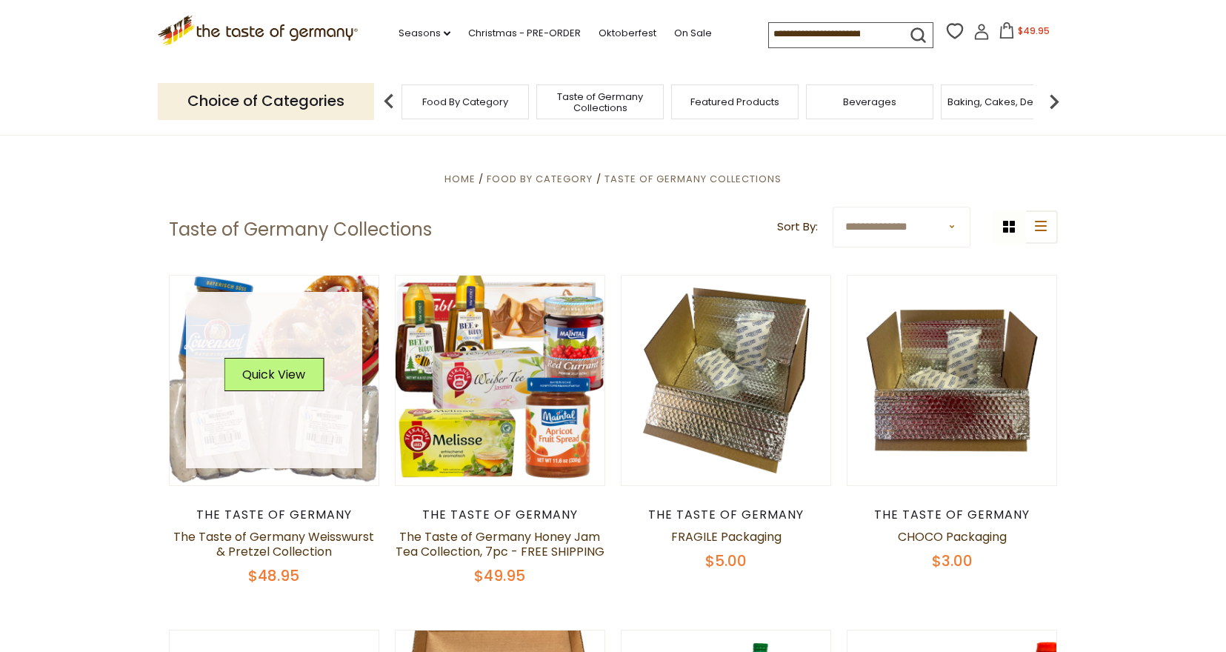
click at [223, 450] on link at bounding box center [274, 380] width 176 height 176
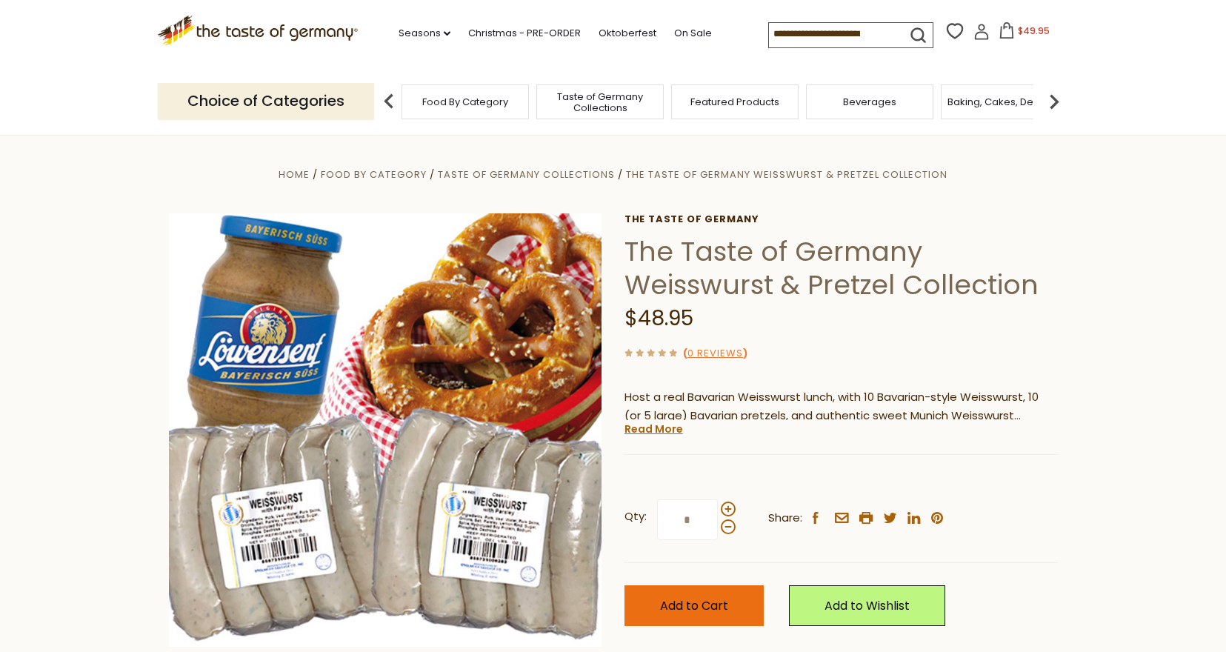
click at [704, 606] on span "Add to Cart" at bounding box center [694, 605] width 68 height 17
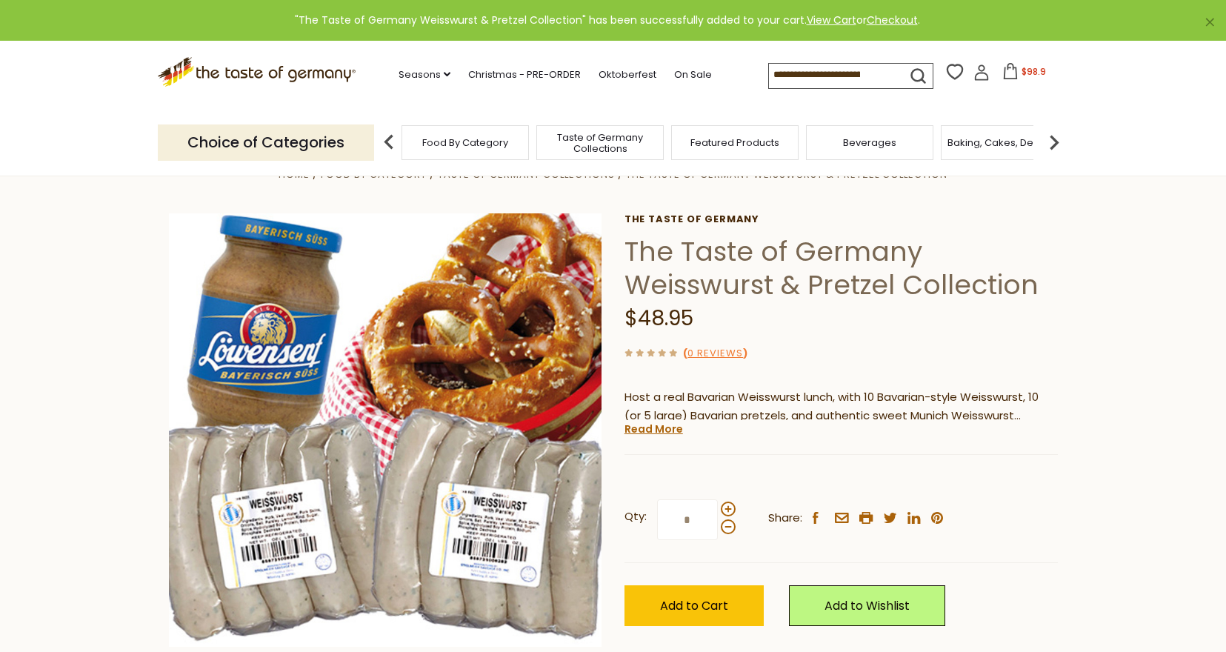
click at [1013, 75] on icon at bounding box center [1010, 71] width 16 height 16
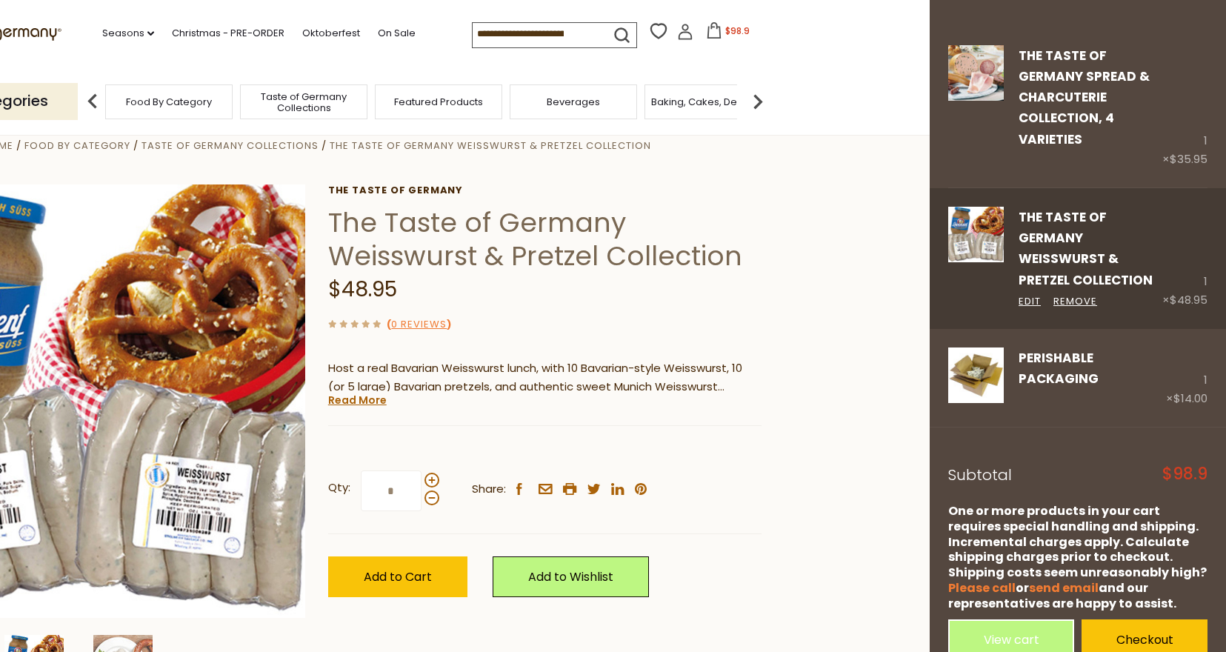
scroll to position [30, 0]
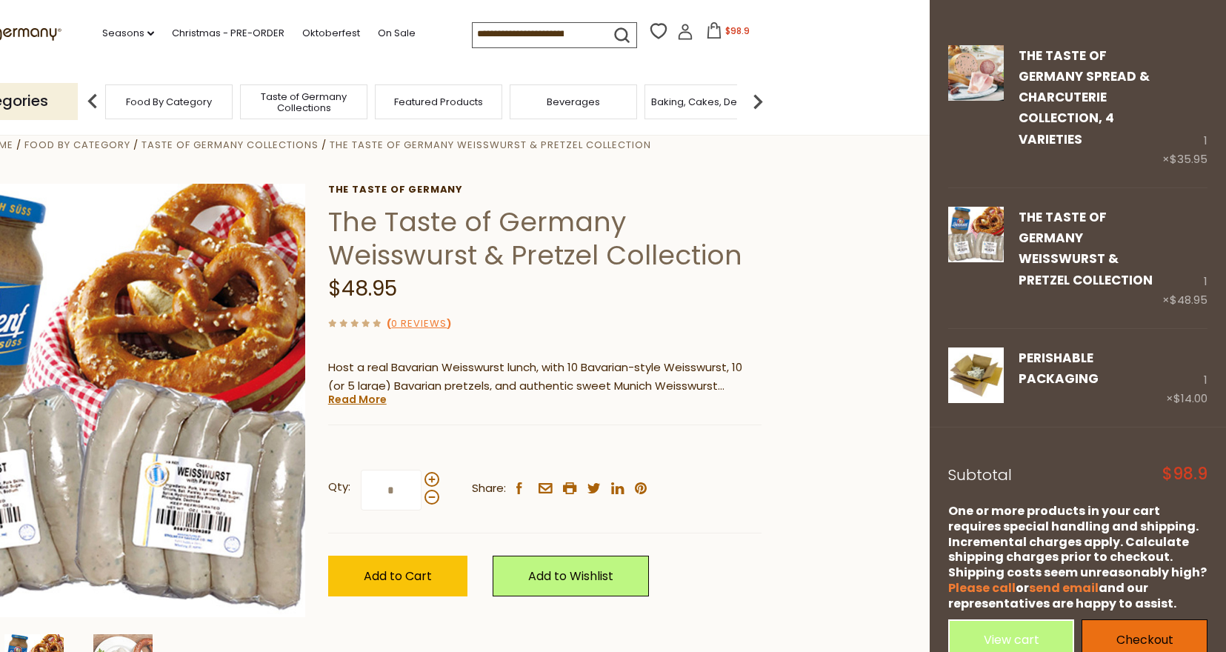
click at [1144, 619] on link "Checkout" at bounding box center [1144, 639] width 126 height 41
